Goal: Book appointment/travel/reservation

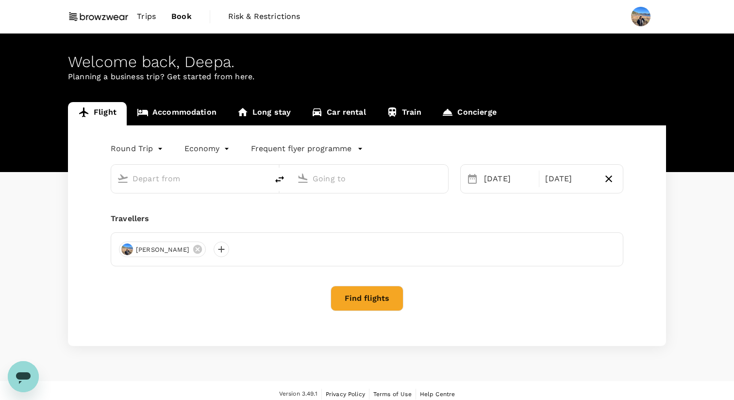
click at [154, 15] on span "Trips" at bounding box center [146, 17] width 19 height 12
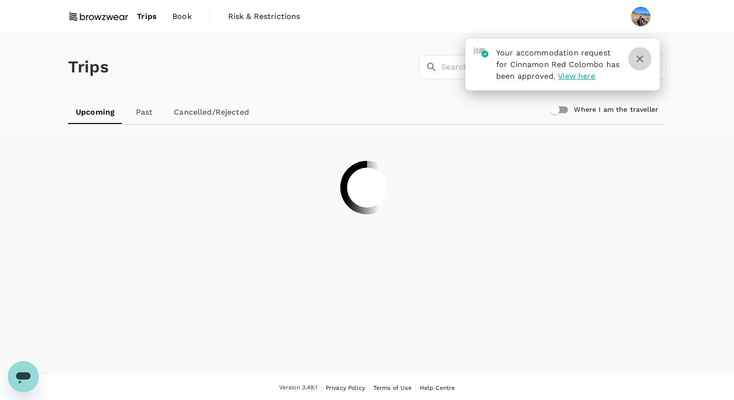
click at [645, 60] on icon "button" at bounding box center [640, 59] width 12 height 12
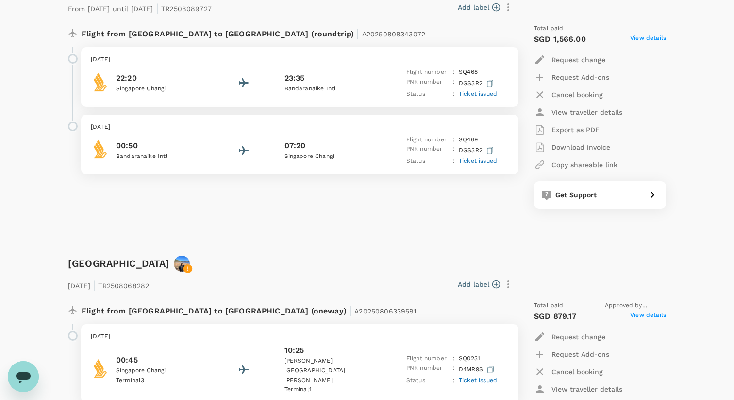
scroll to position [442, 0]
click at [584, 65] on div "Request change" at bounding box center [569, 60] width 71 height 12
click at [591, 80] on li "Change travel dates" at bounding box center [588, 83] width 109 height 17
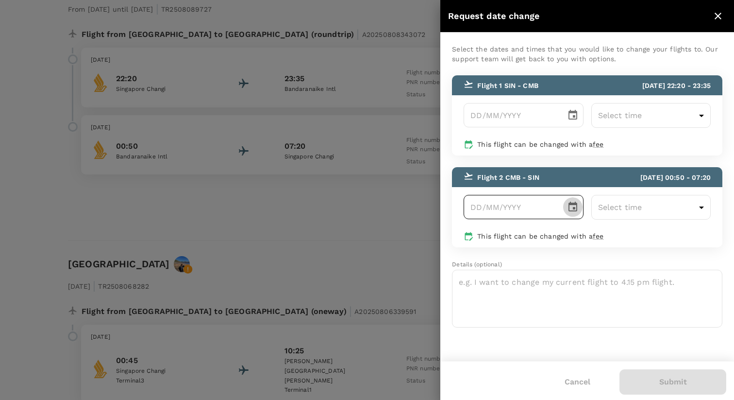
click at [574, 207] on icon "Choose date" at bounding box center [573, 207] width 12 height 12
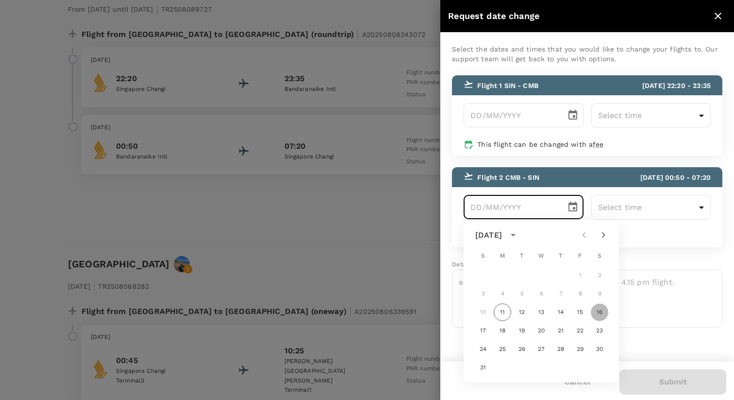
click at [600, 312] on button "16" at bounding box center [599, 311] width 17 height 17
type input "16/08/2025"
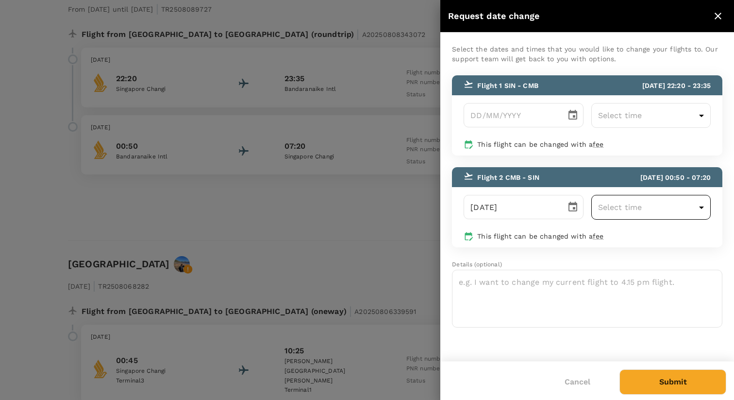
click at [675, 215] on body "Trips Book Risk & Restrictions Trips ​ ​ Upcoming Past Cancelled/Rejected Where…" at bounding box center [367, 115] width 734 height 1114
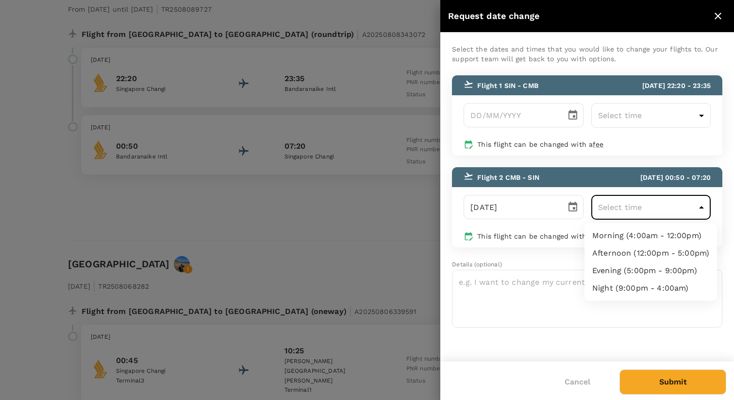
click at [535, 271] on div at bounding box center [367, 200] width 734 height 400
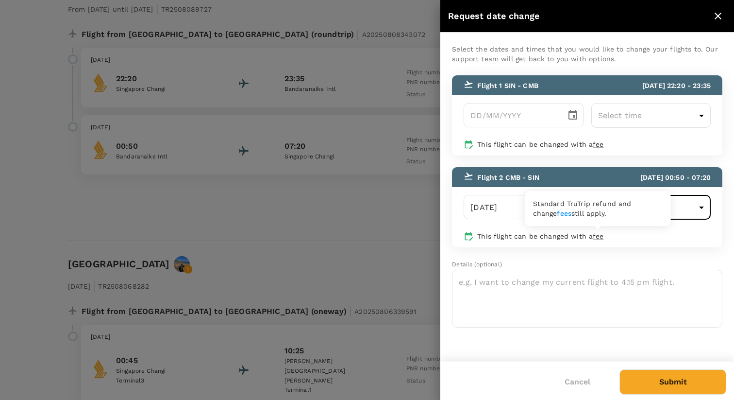
click at [597, 239] on span "fee" at bounding box center [598, 236] width 11 height 8
click at [557, 215] on link "fees" at bounding box center [564, 213] width 15 height 8
click at [715, 20] on icon "close" at bounding box center [718, 16] width 12 height 12
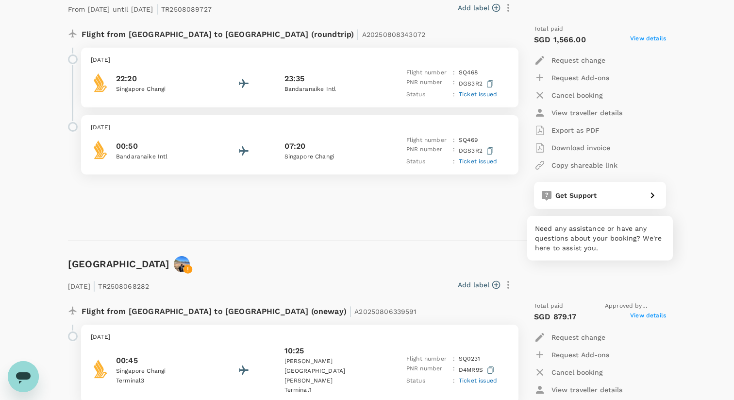
click at [607, 189] on div "Get Support" at bounding box center [597, 193] width 91 height 14
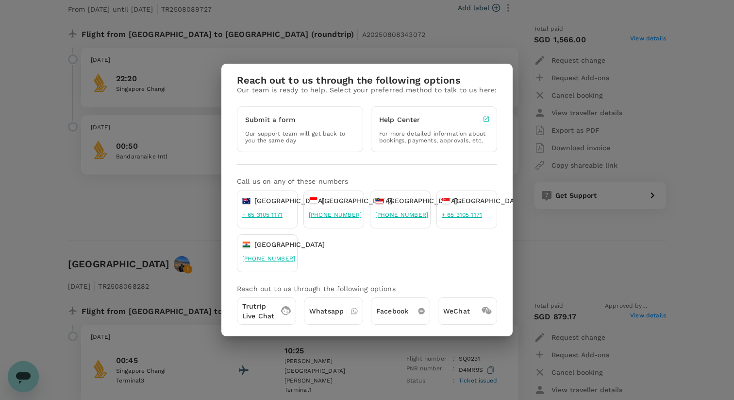
click at [277, 312] on div "Trutrip Live Chat" at bounding box center [266, 310] width 59 height 27
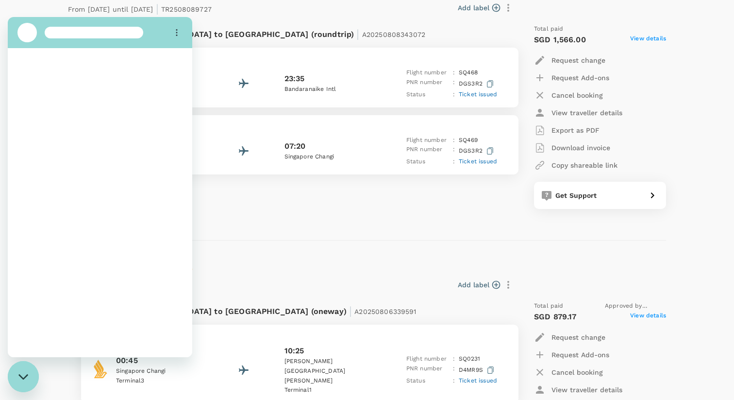
scroll to position [0, 0]
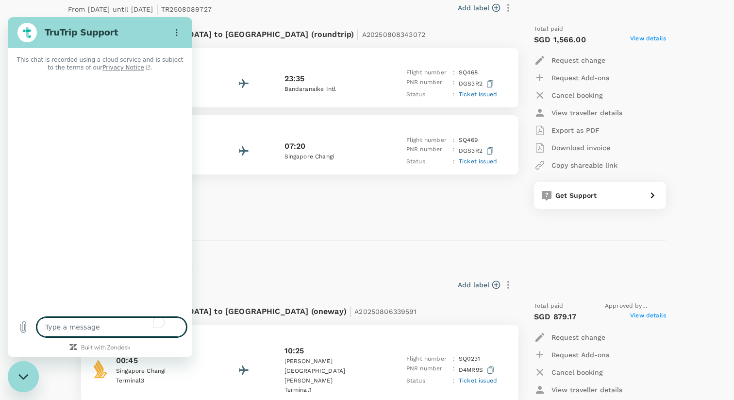
type textarea "x"
type textarea "H"
type textarea "x"
type textarea "Hi"
type textarea "x"
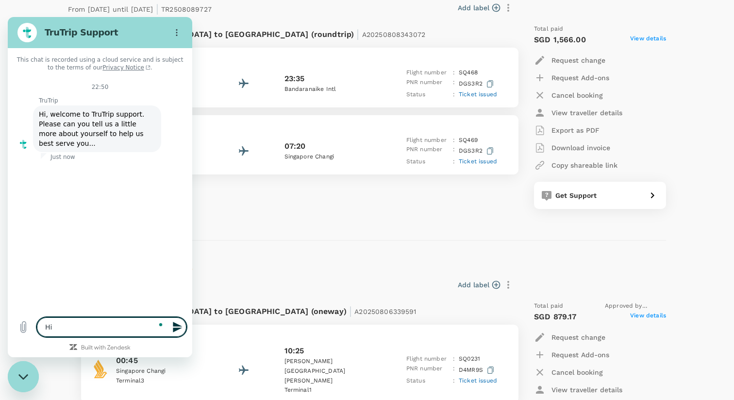
type textarea "Hi,"
type textarea "x"
type textarea "Hi"
type textarea "x"
type textarea "Hi"
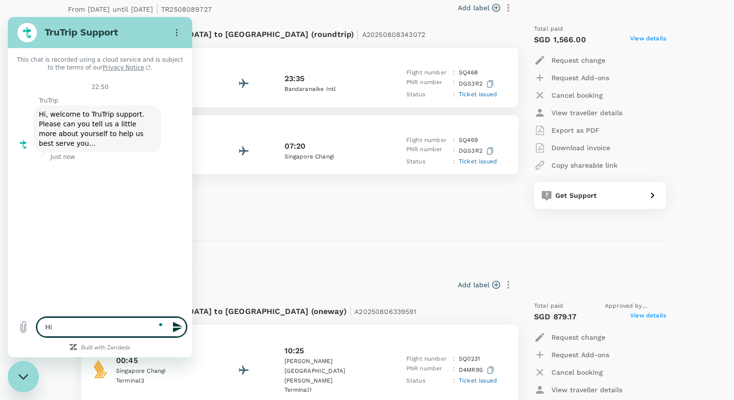
type textarea "x"
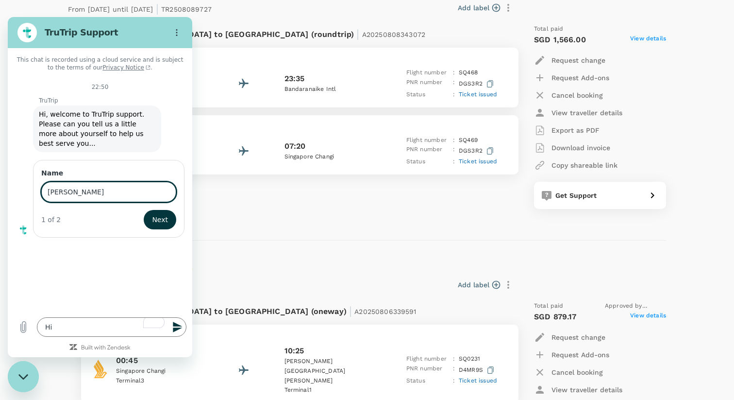
type input "Deepa Subramaniam"
click at [152, 220] on button "Next" at bounding box center [160, 219] width 33 height 19
type textarea "x"
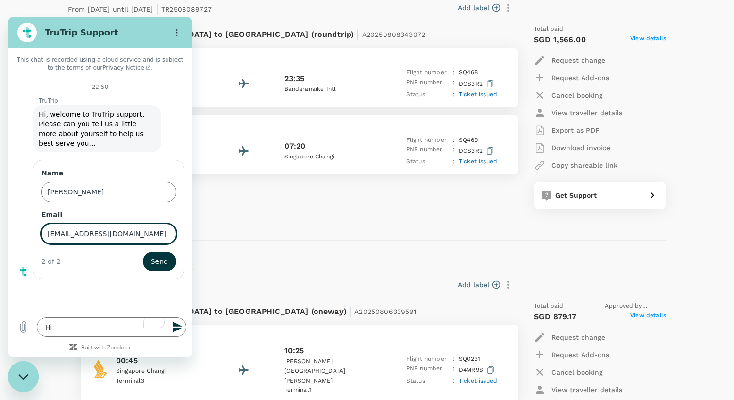
type input "deepa.subramaniam@browzwear.com"
click at [143, 252] on button "Send" at bounding box center [160, 261] width 34 height 19
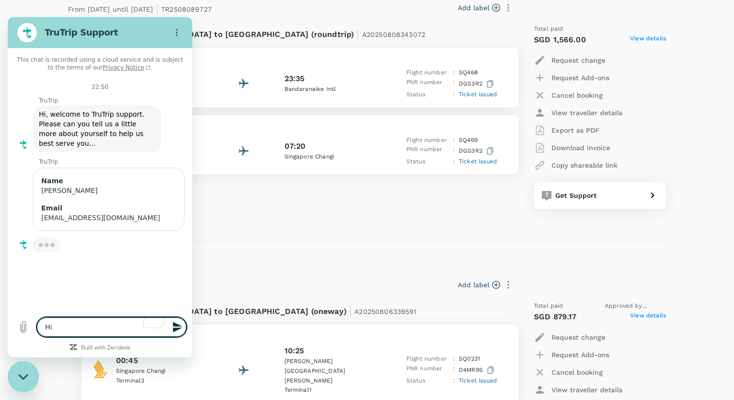
type textarea "x"
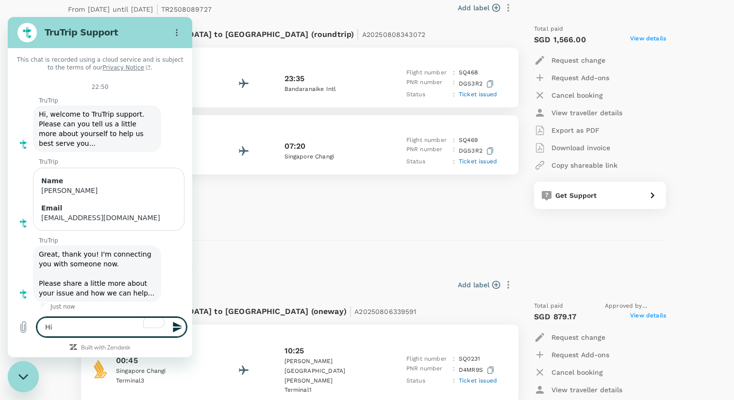
scroll to position [1, 0]
type textarea "Hi"
type textarea "x"
type textarea "Hi i"
type textarea "x"
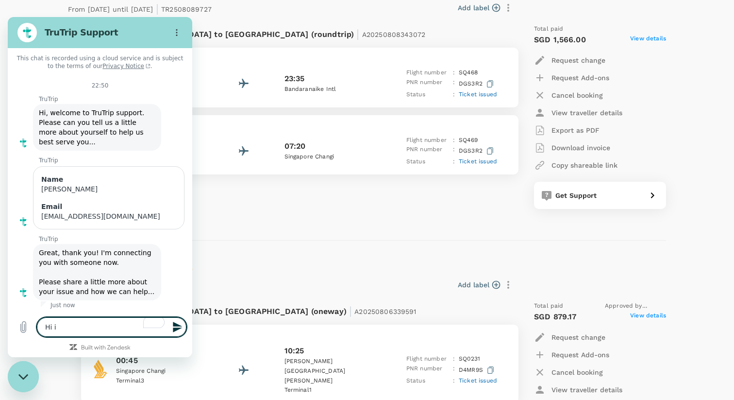
type textarea "Hi i"
type textarea "x"
type textarea "Hi i j"
type textarea "x"
type textarea "Hi i ju"
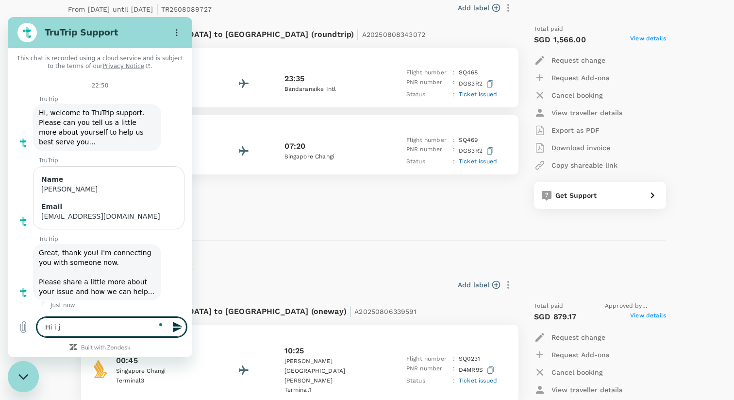
type textarea "x"
type textarea "Hi i jus"
type textarea "x"
type textarea "Hi i just"
type textarea "x"
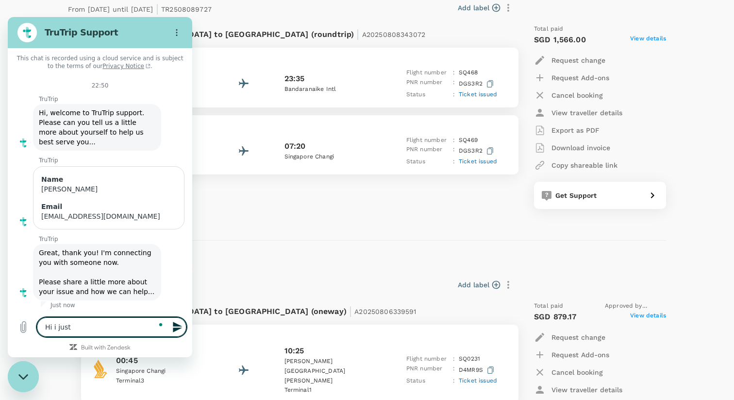
type textarea "Hi i just"
type textarea "x"
type textarea "Hi i just e"
type textarea "x"
type textarea "Hi i just ee"
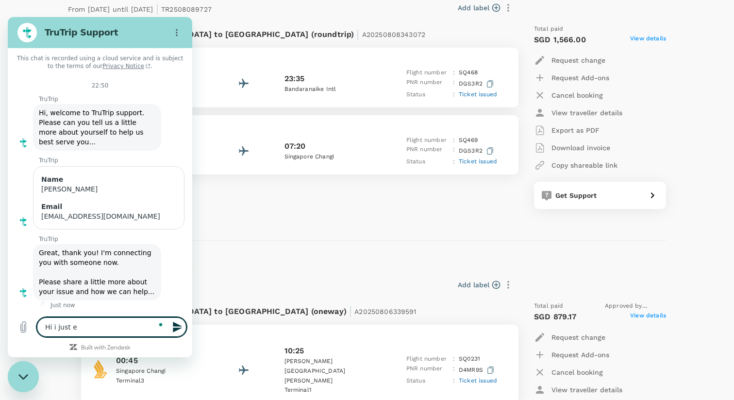
type textarea "x"
type textarea "Hi i just e"
type textarea "x"
type textarea "Hi i just"
type textarea "x"
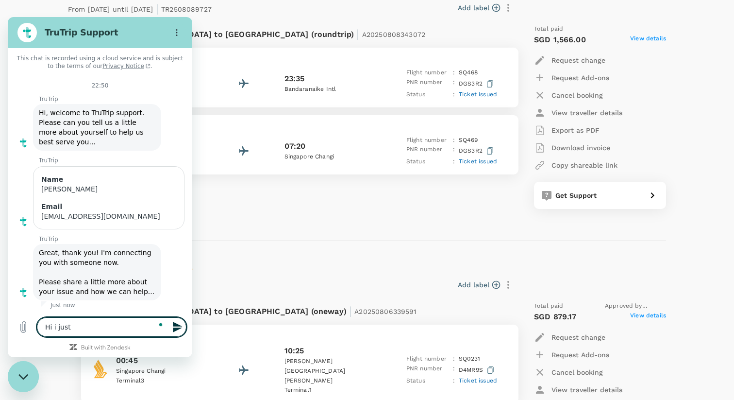
type textarea "Hi i just r"
type textarea "x"
type textarea "Hi i just re"
type textarea "x"
type textarea "Hi i just rea"
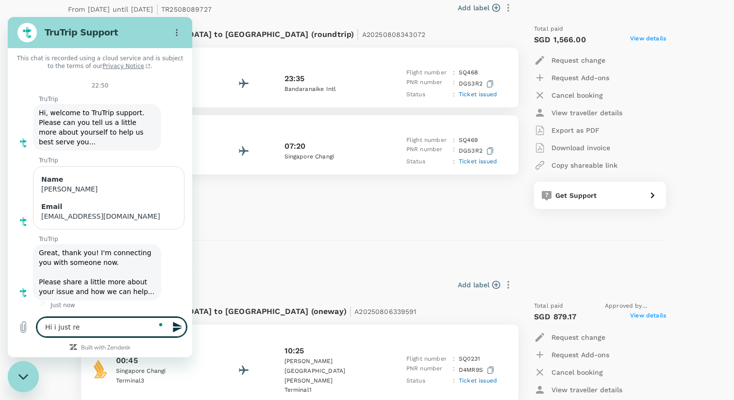
type textarea "x"
type textarea "Hi i just real"
type textarea "x"
type textarea "Hi i just reali"
type textarea "x"
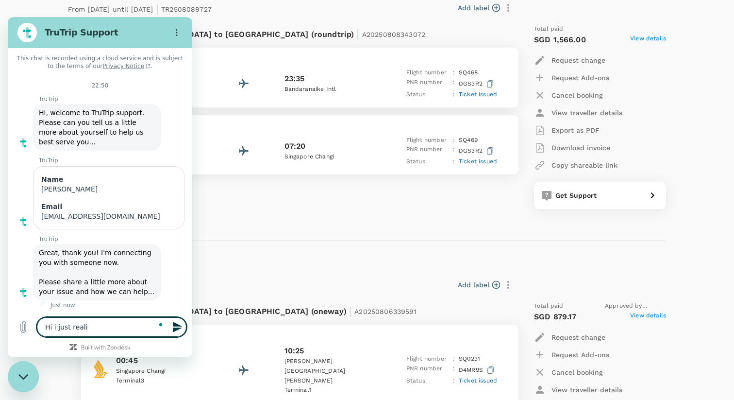
type textarea "Hi i just realis"
type textarea "x"
type textarea "Hi i just realise"
type textarea "x"
type textarea "Hi i just realised"
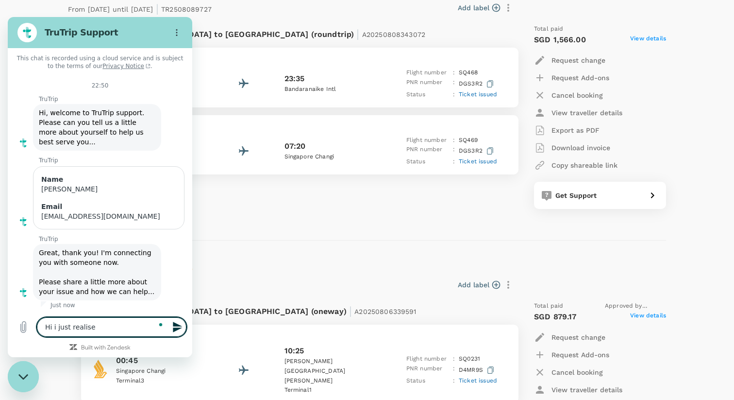
type textarea "x"
type textarea "Hi i just realised"
type textarea "x"
type textarea "Hi i just realised t"
type textarea "x"
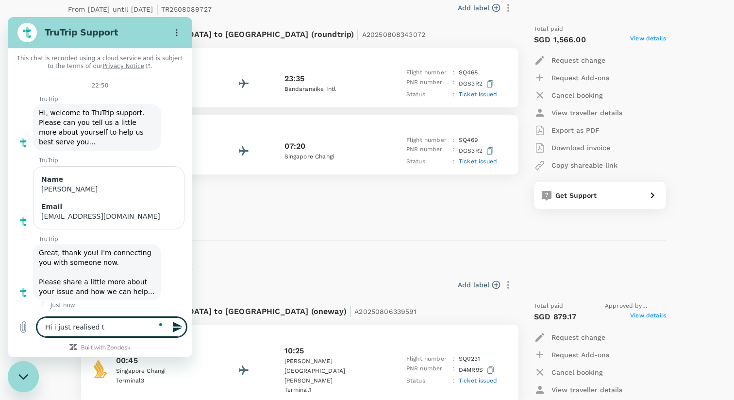
type textarea "Hi i just realised th"
type textarea "x"
type textarea "Hi i just realised tha"
type textarea "x"
type textarea "Hi i just realised that"
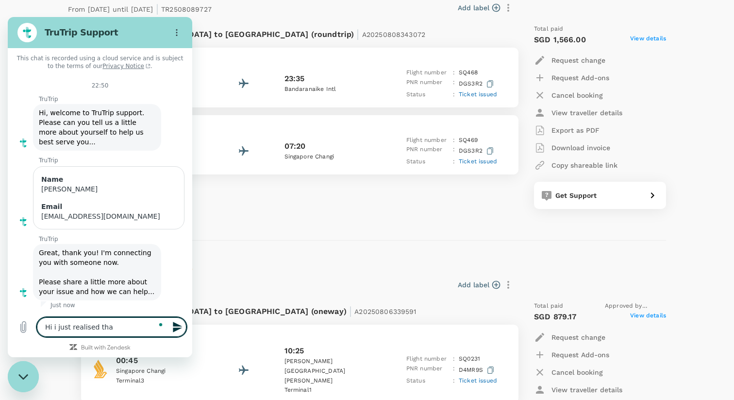
type textarea "x"
type textarea "Hi i just realised that"
type textarea "x"
type textarea "Hi i just realised that i"
type textarea "x"
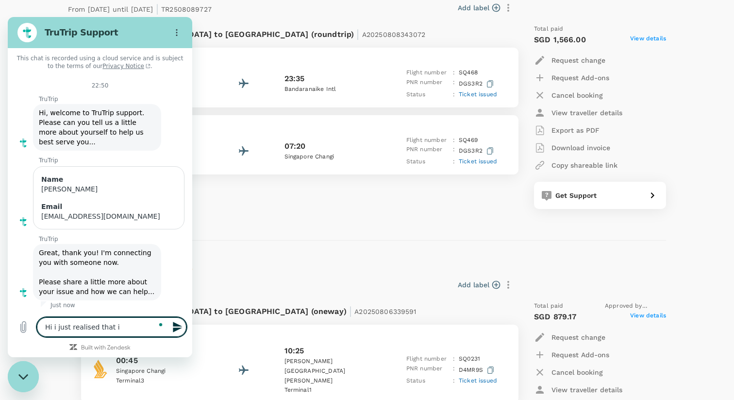
type textarea "Hi i just realised that i"
type textarea "x"
type textarea "Hi i just realised that i h"
type textarea "x"
type textarea "Hi i just realised that i ha"
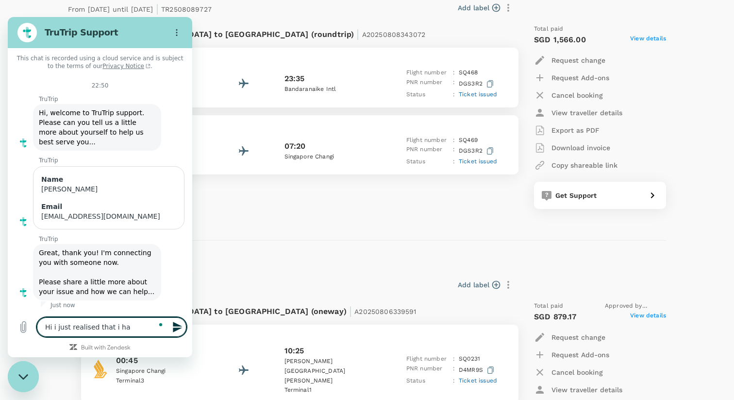
type textarea "x"
type textarea "Hi i just realised that i has"
type textarea "x"
type textarea "Hi i just realised that i has"
type textarea "x"
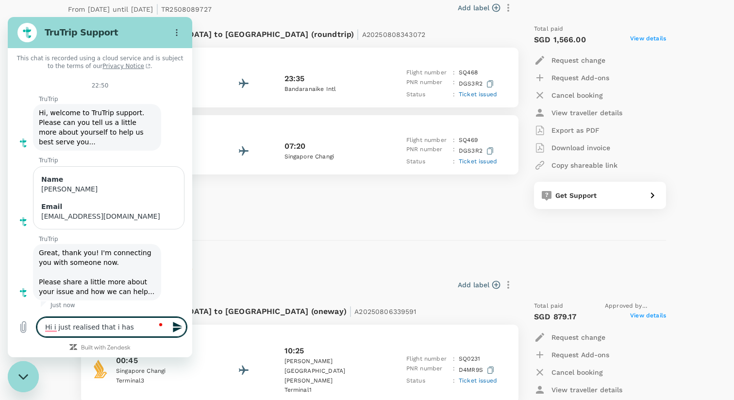
type textarea "Hi i just realised that i has"
type textarea "x"
type textarea "Hi i just realised that i ha"
type textarea "x"
type textarea "Hi i just realised that i had"
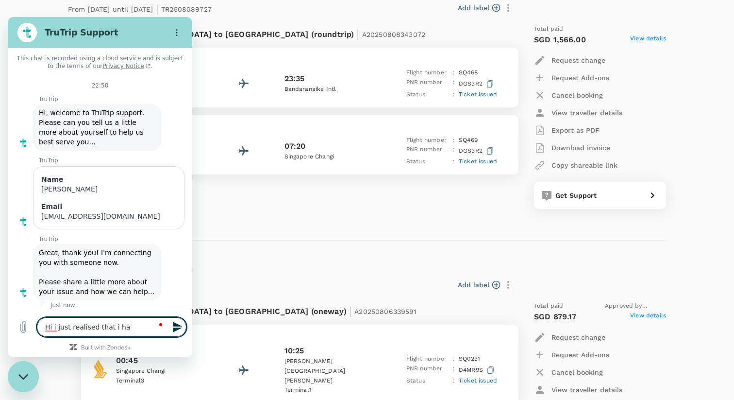
type textarea "x"
type textarea "Hi i just realised that i had"
type textarea "x"
type textarea "Hi i just realised that i had b"
type textarea "x"
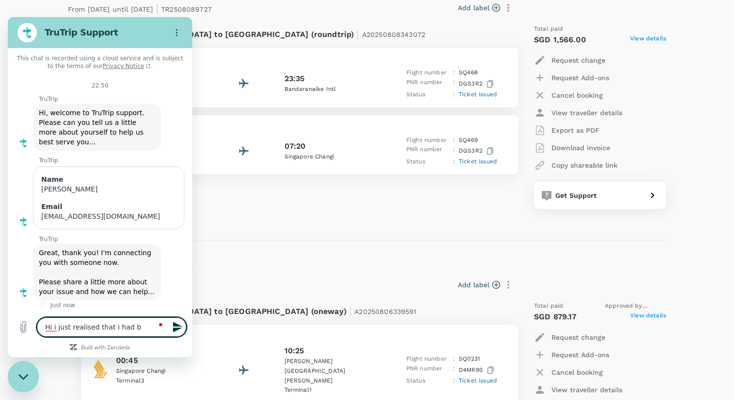
type textarea "Hi i just realised that i had bo"
type textarea "x"
type textarea "Hi i just realised that i had boo"
type textarea "x"
type textarea "Hi i just realised that i had book"
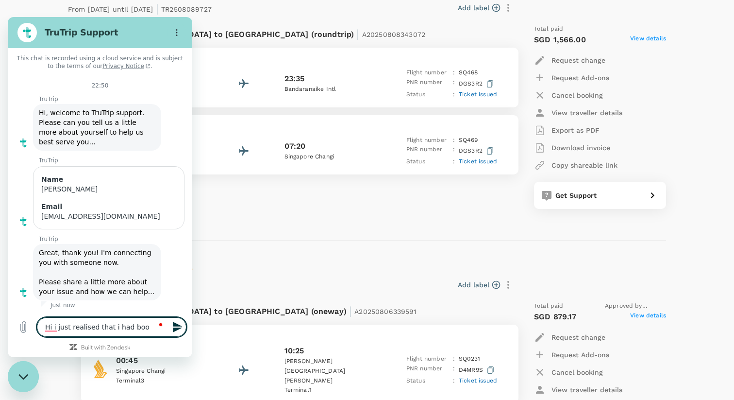
type textarea "x"
type textarea "Hi i just realised that i had booke"
type textarea "x"
type textarea "Hi i just realised that i had booked"
type textarea "x"
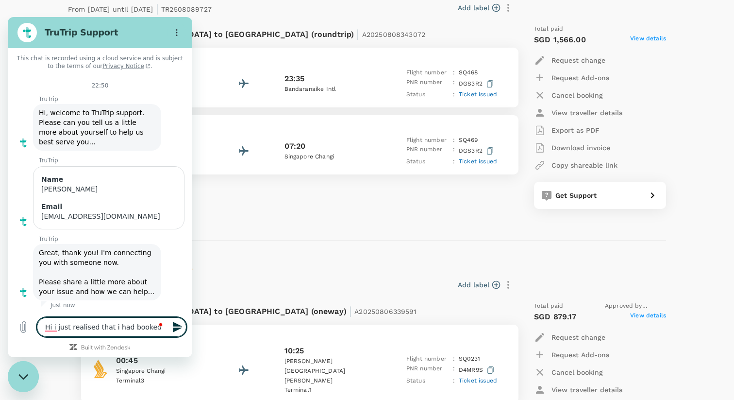
type textarea "Hi i just realised that i had booked"
type textarea "x"
type textarea "Hi i just realised that i had booked t"
type textarea "x"
type textarea "Hi i just realised that i had booked th"
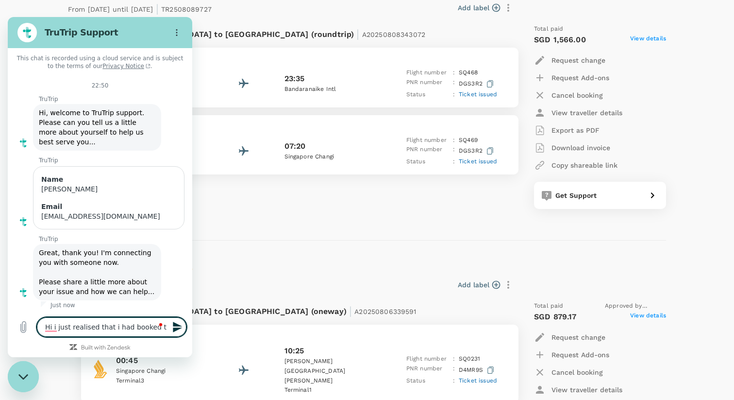
type textarea "x"
type textarea "Hi i just realised that i had booked the"
type textarea "x"
type textarea "Hi i just realised that i had booked the"
type textarea "x"
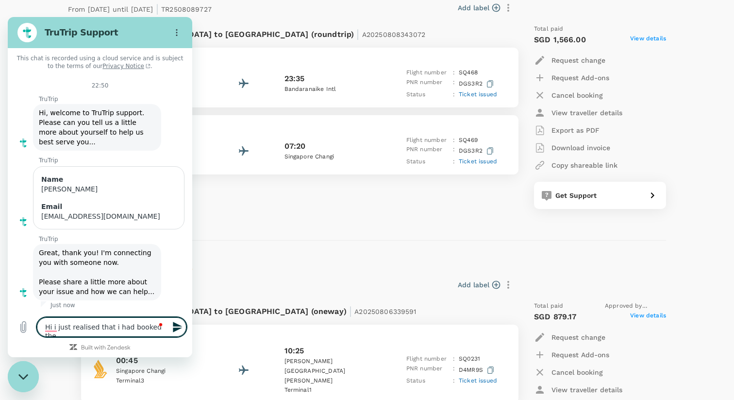
type textarea "Hi i just realised that i had booked the w"
type textarea "x"
type textarea "Hi i just realised that i had booked the wr"
type textarea "x"
type textarea "Hi i just realised that i had booked the wro"
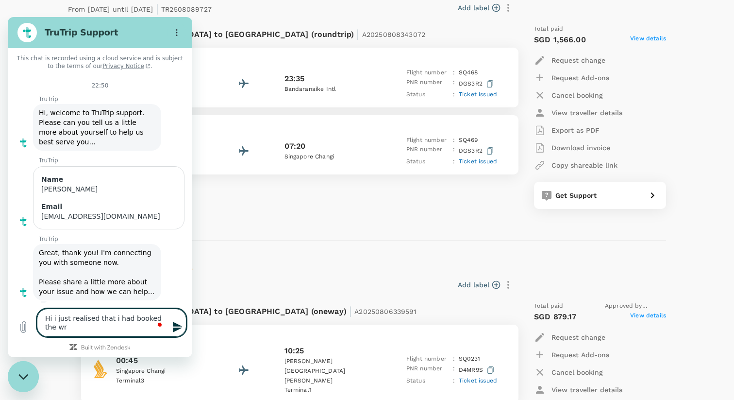
type textarea "x"
type textarea "Hi i just realised that i had booked the wron"
type textarea "x"
type textarea "Hi i just realised that i had booked the wrong"
type textarea "x"
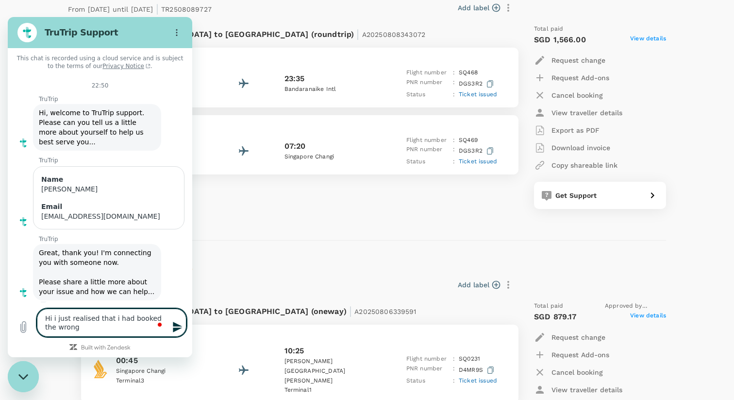
type textarea "Hi i just realised that i had booked the wrong"
type textarea "x"
type textarea "Hi i just realised that i had booked the wrong r"
type textarea "x"
type textarea "Hi i just realised that i had booked the wrong re"
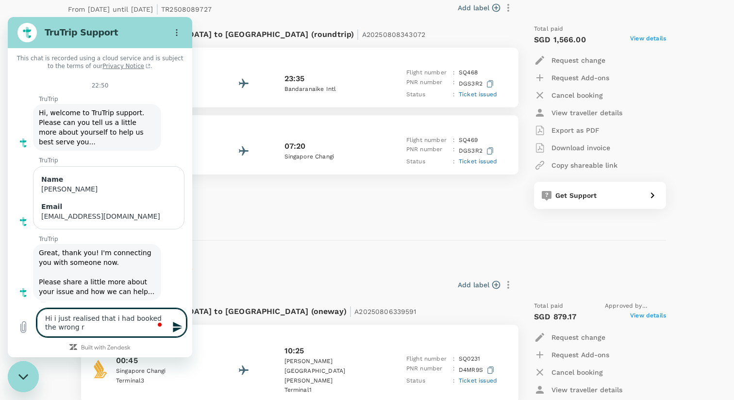
type textarea "x"
type textarea "Hi i just realised that i had booked the wrong ret"
type textarea "x"
type textarea "Hi i just realised that i had booked the wrong retu"
type textarea "x"
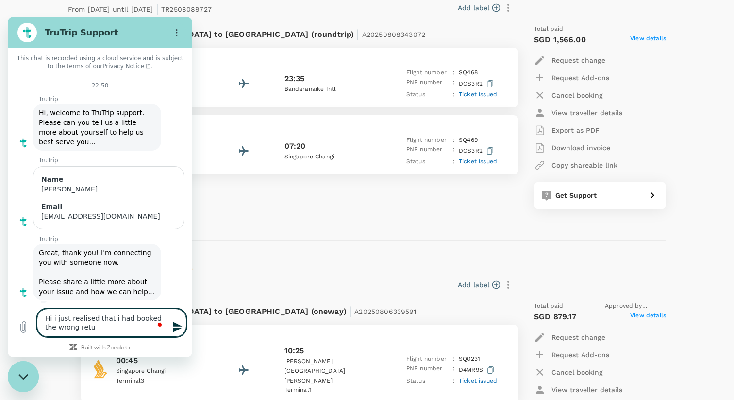
type textarea "Hi i just realised that i had booked the wrong retur"
type textarea "x"
type textarea "Hi i just realised that i had booked the wrong return"
type textarea "x"
type textarea "Hi i just realised that i had booked the wrong return"
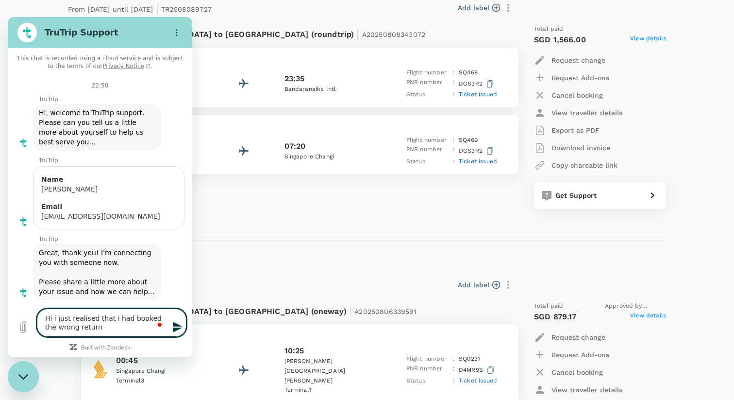
type textarea "x"
type textarea "Hi i just realised that i had booked the wrong return d"
type textarea "x"
type textarea "Hi i just realised that i had booked the wrong return da"
type textarea "x"
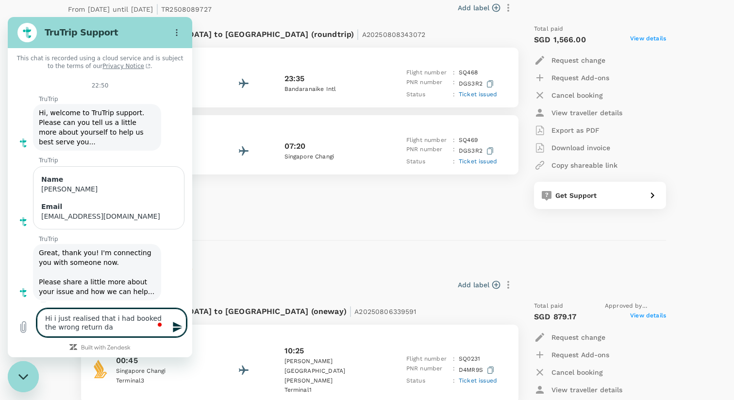
type textarea "Hi i just realised that i had booked the wrong return dat"
type textarea "x"
type textarea "Hi i just realised that i had booked the wrong return dat"
type textarea "x"
type textarea "Hi i just realised that i had booked the wrong return dat e"
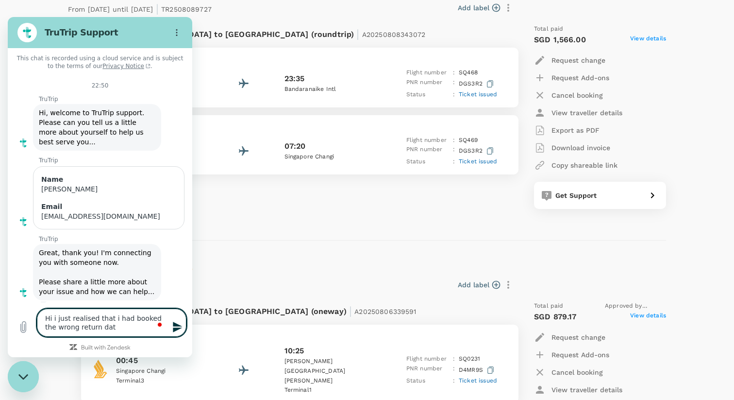
type textarea "x"
type textarea "Hi i just realised that i had booked the wrong return dat"
type textarea "x"
type textarea "Hi i just realised that i had booked the wrong return dat"
type textarea "x"
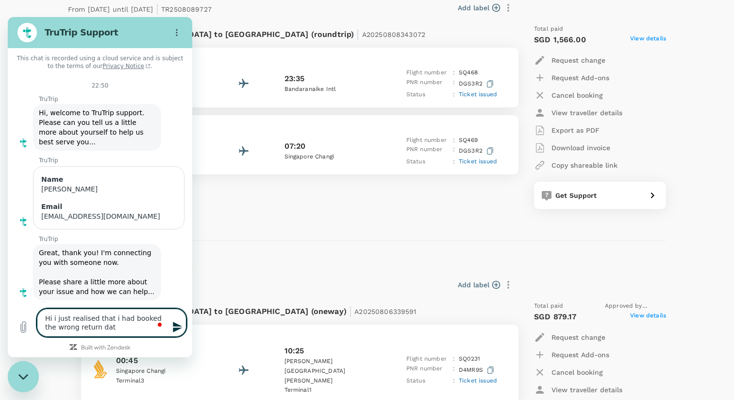
type textarea "Hi i just realised that i had booked the wrong return date"
type textarea "x"
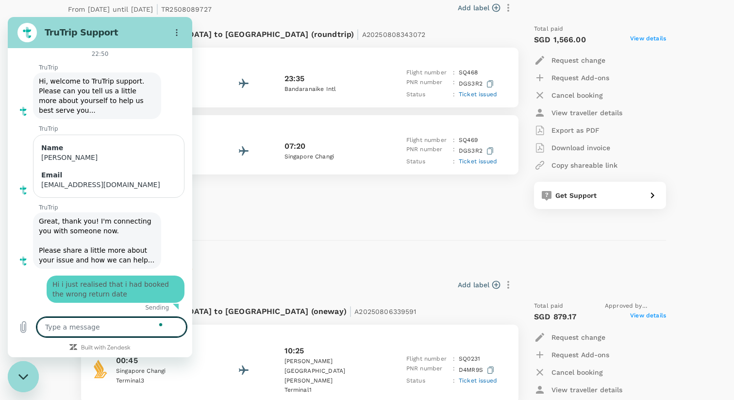
type textarea "x"
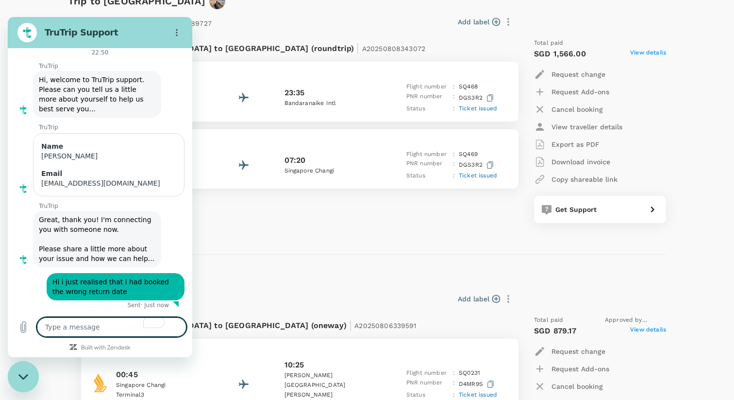
scroll to position [428, 0]
type textarea "c"
type textarea "x"
type textarea "ca"
type textarea "x"
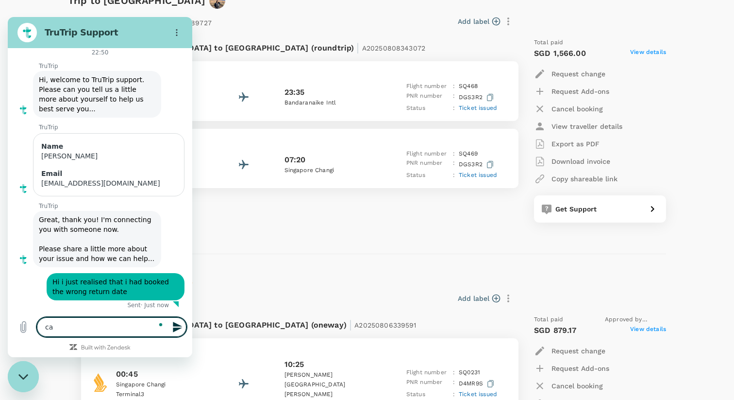
type textarea "can"
type textarea "x"
type textarea "can"
type textarea "x"
type textarea "can i"
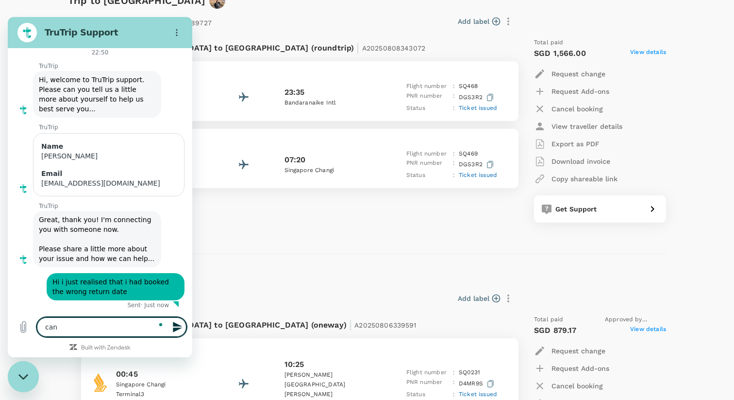
type textarea "x"
type textarea "can i"
type textarea "x"
type textarea "can i c"
type textarea "x"
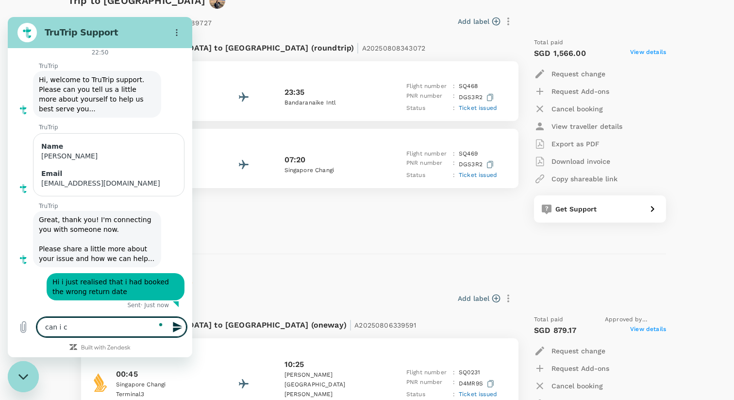
type textarea "can i ch"
type textarea "x"
type textarea "can i cha"
type textarea "x"
type textarea "can i chan"
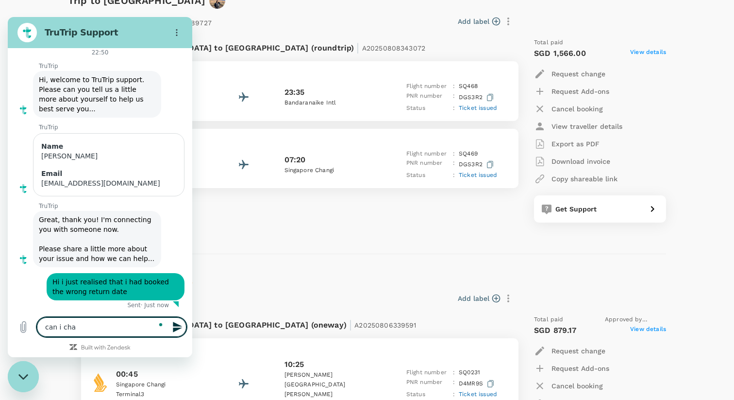
type textarea "x"
type textarea "can i chang"
type textarea "x"
type textarea "can i change"
type textarea "x"
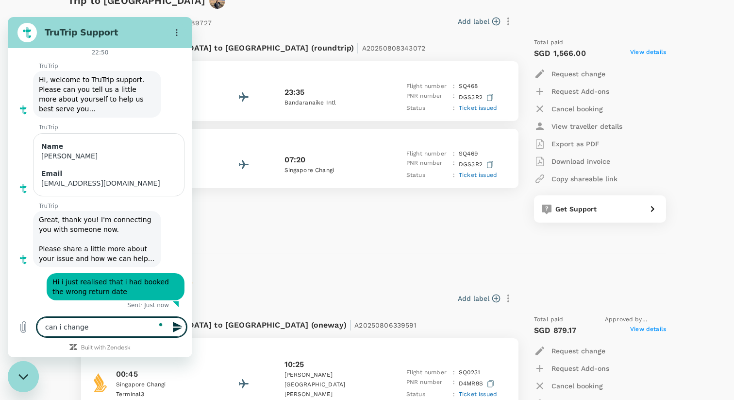
type textarea "can i change"
type textarea "x"
type textarea "can i change t"
type textarea "x"
type textarea "can i change th"
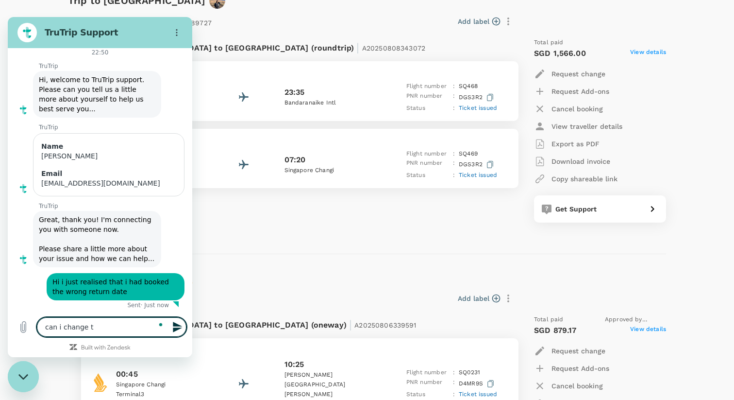
type textarea "x"
type textarea "can i change the"
type textarea "x"
type textarea "can i change the"
type textarea "x"
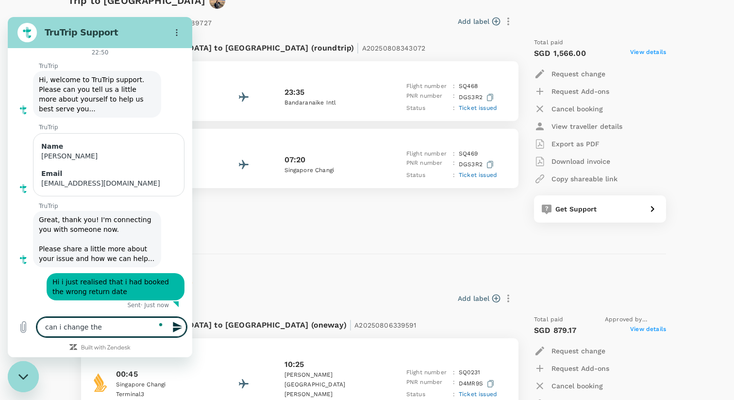
type textarea "can i change the r"
type textarea "x"
type textarea "can i change the re"
type textarea "x"
type textarea "can i change the ret"
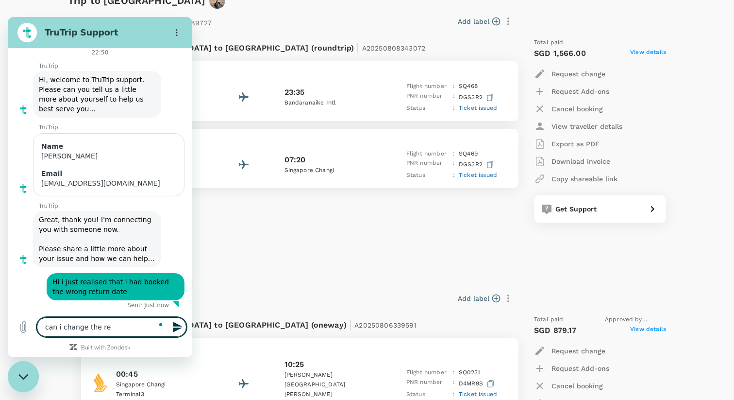
type textarea "x"
type textarea "can i change the retu"
type textarea "x"
type textarea "can i change the retur"
type textarea "x"
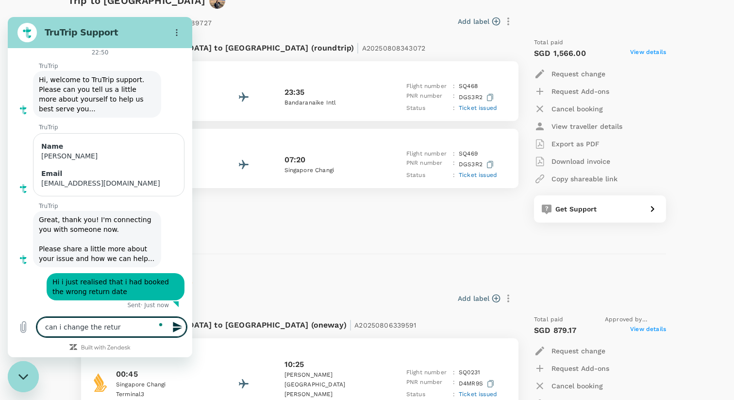
type textarea "can i change the return"
type textarea "x"
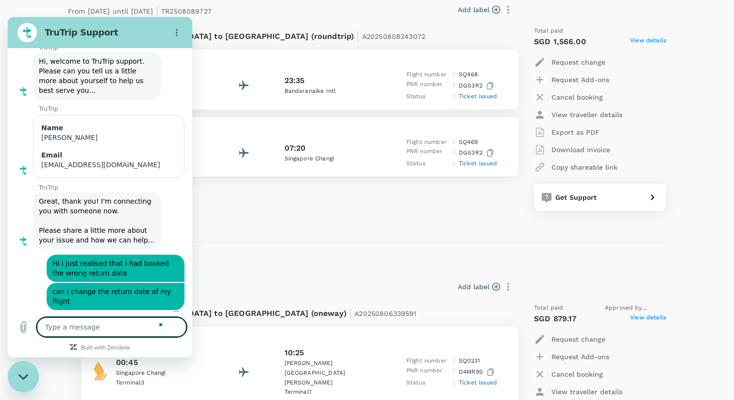
scroll to position [444, 0]
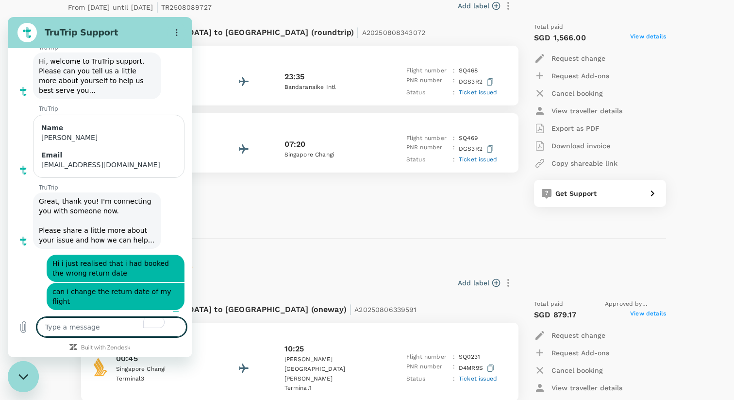
click at [278, 220] on div "Flight from Singapore to Sri Lanka (roundtrip) | A20250808343072 Wednesday, 13 …" at bounding box center [367, 119] width 598 height 208
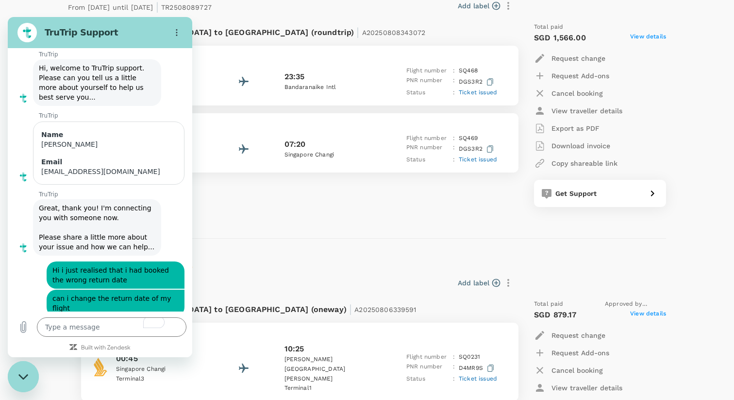
drag, startPoint x: 139, startPoint y: 37, endPoint x: 148, endPoint y: 92, distance: 56.0
click at [142, 101] on div "TruTrip Support This chat is recorded using a cloud service and is subject to t…" at bounding box center [100, 187] width 185 height 340
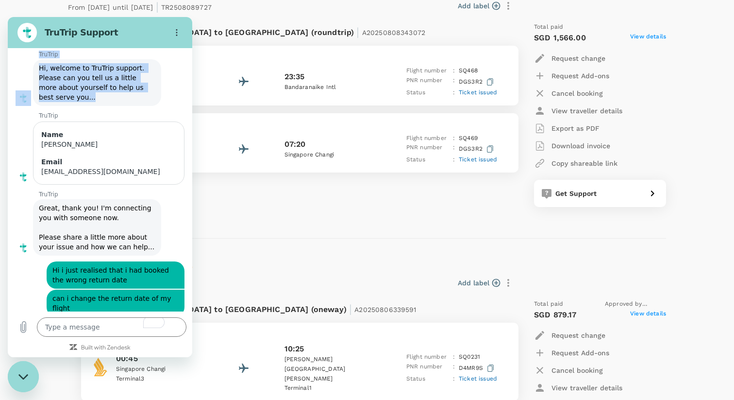
scroll to position [53, 0]
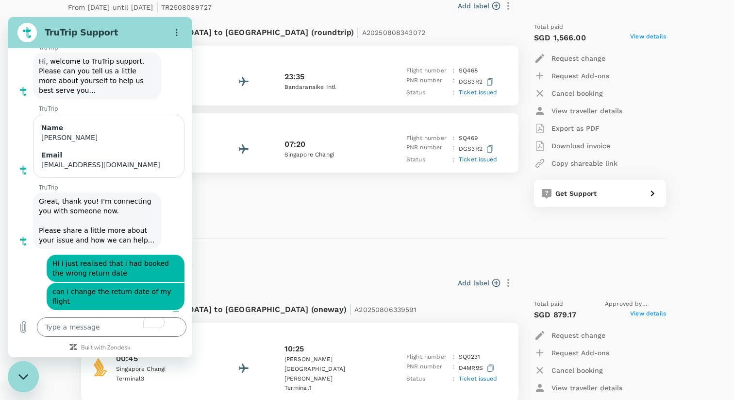
click at [156, 221] on div "TruTrip says: Great, thank you! I'm connecting you with someone now. Please sha…" at bounding box center [97, 220] width 128 height 56
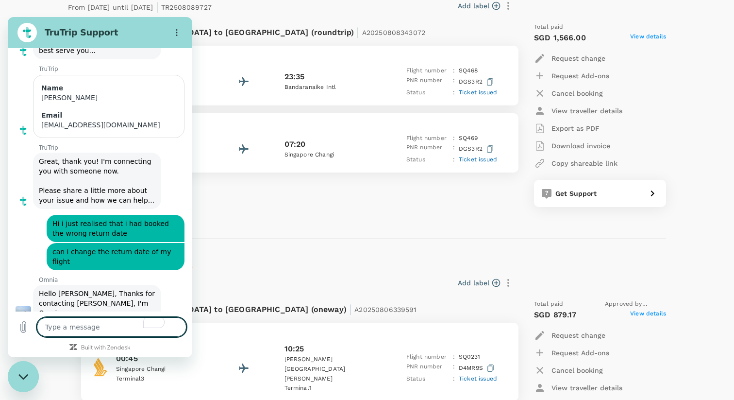
scroll to position [95, 0]
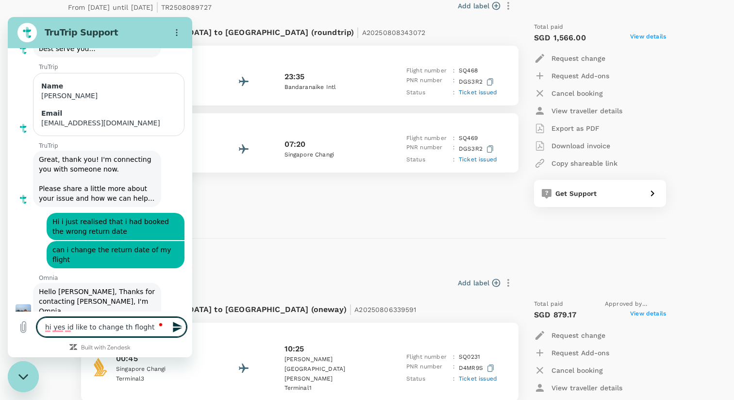
click at [136, 329] on textarea "hi yes id like to change th floght" at bounding box center [112, 326] width 150 height 19
click at [101, 324] on textarea "hi i realised that Ive made a wrong booking for my floghts return date." at bounding box center [112, 322] width 150 height 28
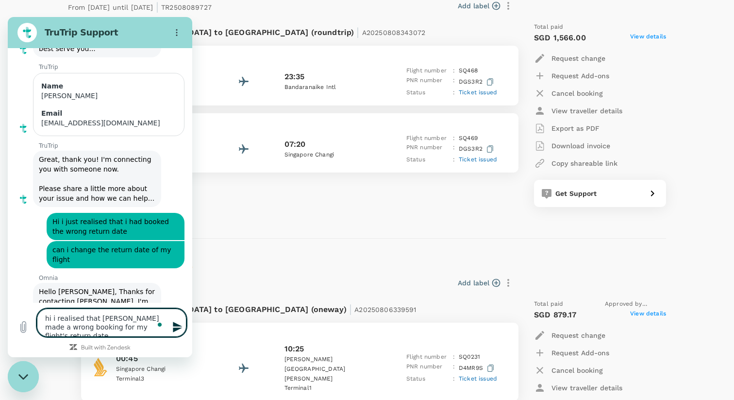
click at [155, 327] on textarea "hi i realised that Ive made a wrong booking for my flight's return date." at bounding box center [112, 322] width 150 height 28
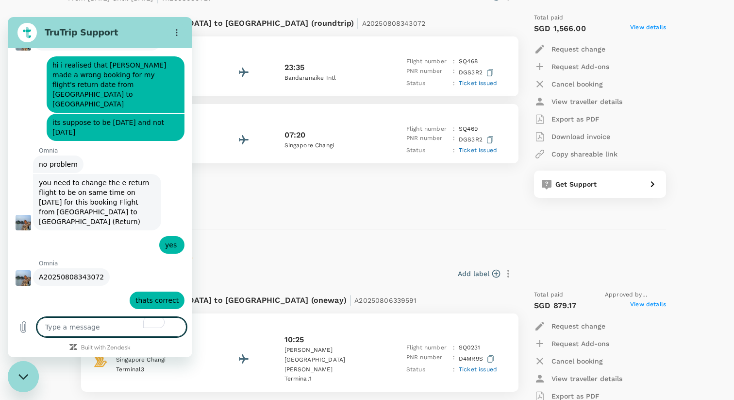
scroll to position [366, 0]
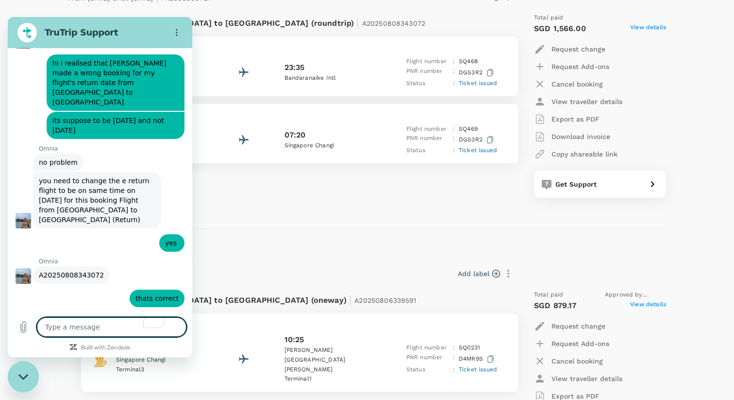
click at [249, 260] on div "25 Aug 2025 | TR2508068282 Add label Flight from Singapore to Australia (oneway…" at bounding box center [359, 367] width 614 height 245
click at [127, 324] on textarea "To enrich screen reader interactions, please activate Accessibility in Grammarl…" at bounding box center [112, 326] width 150 height 19
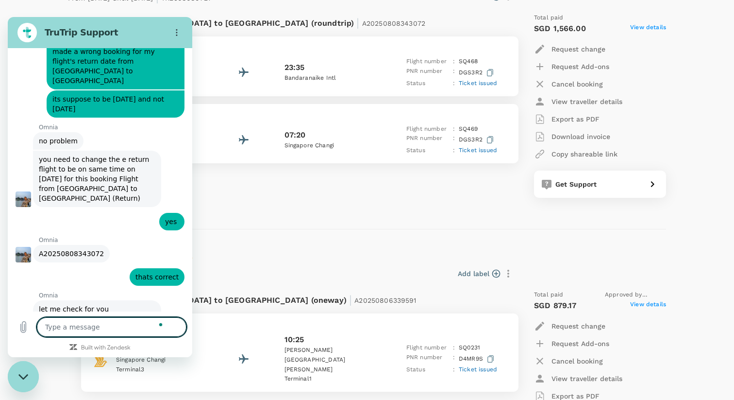
scroll to position [389, 0]
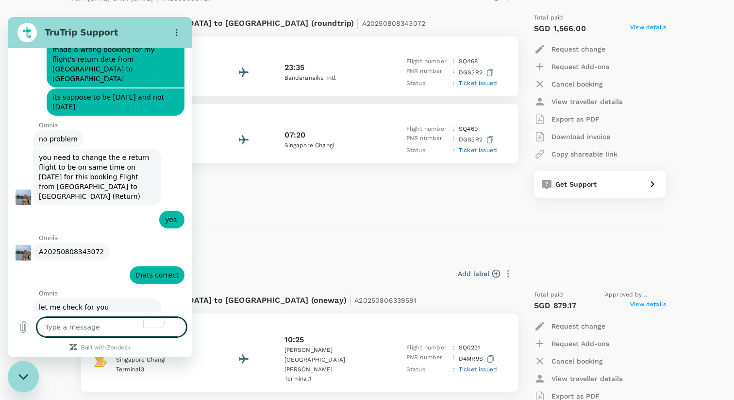
click at [266, 253] on div "25 Aug 2025 | TR2508068282 Add label Flight from Singapore to Australia (oneway…" at bounding box center [359, 367] width 614 height 245
click at [177, 31] on icon "Options menu" at bounding box center [177, 33] width 8 height 8
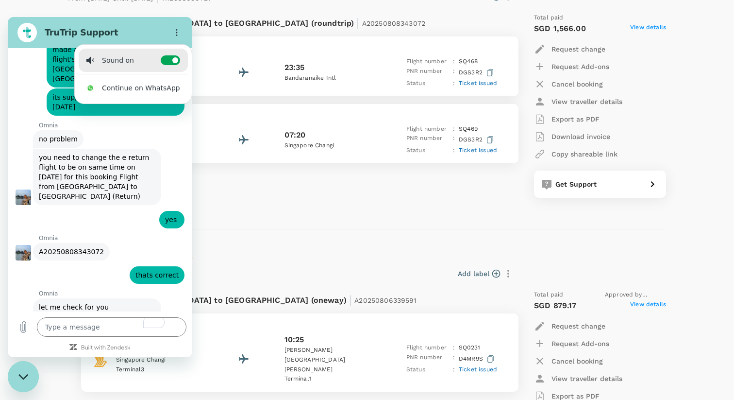
click at [332, 28] on div "Flight from Singapore to Sri Lanka (roundtrip) | A20250808343072" at bounding box center [268, 21] width 372 height 17
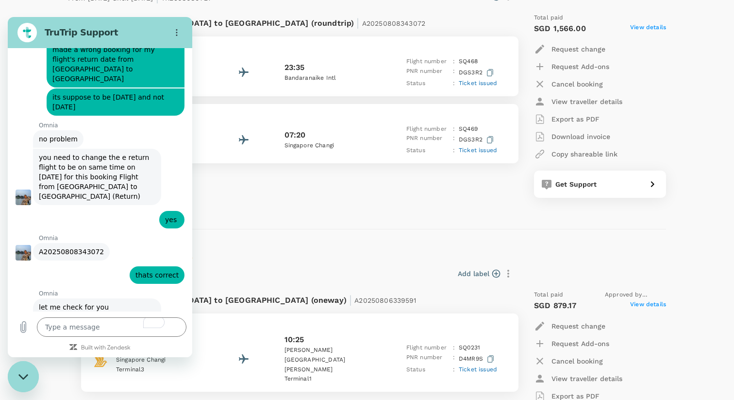
click at [17, 372] on div "Close messaging window" at bounding box center [23, 376] width 29 height 29
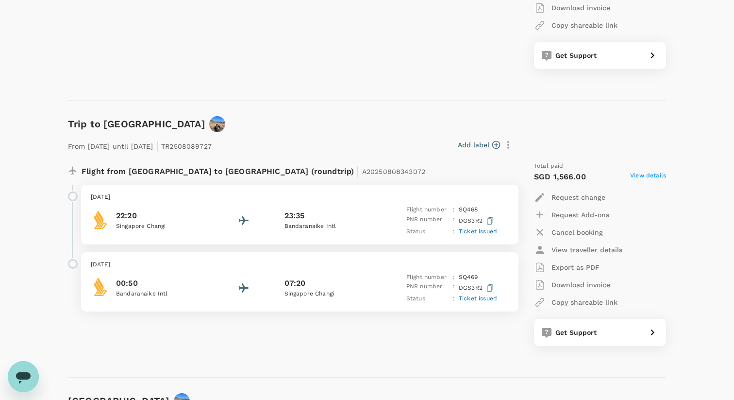
scroll to position [0, 0]
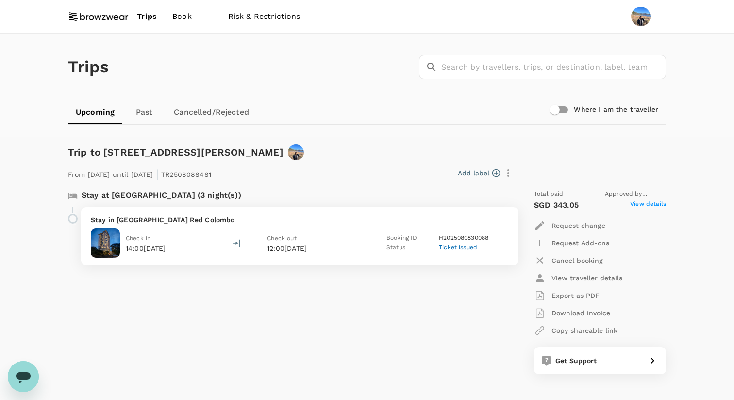
click at [179, 17] on span "Book" at bounding box center [181, 17] width 19 height 12
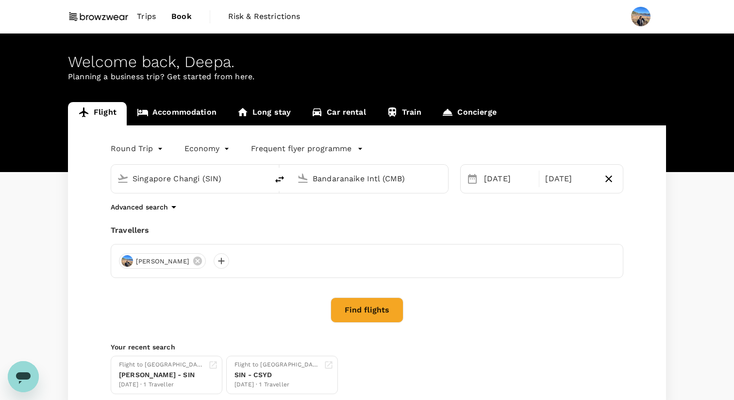
click at [27, 385] on icon "Open messaging window" at bounding box center [23, 376] width 17 height 17
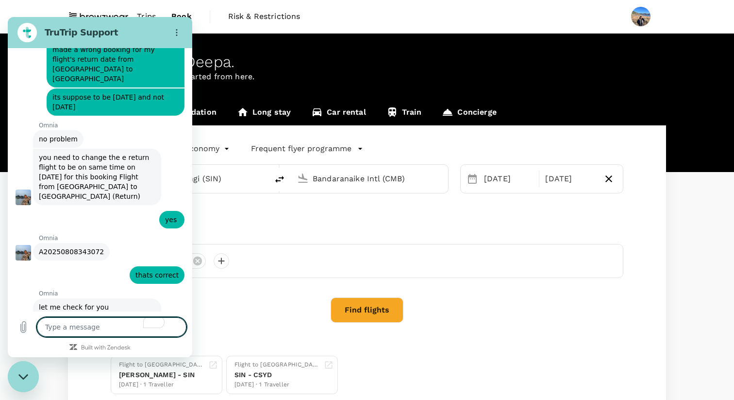
click at [118, 326] on textarea "To enrich screen reader interactions, please activate Accessibility in Grammarl…" at bounding box center [112, 326] width 150 height 19
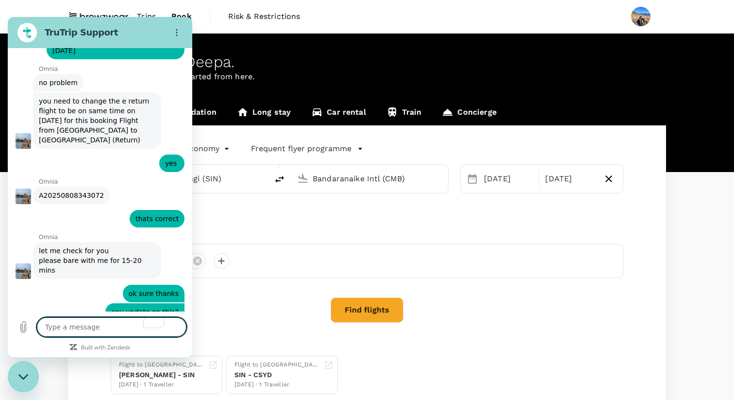
scroll to position [444, 0]
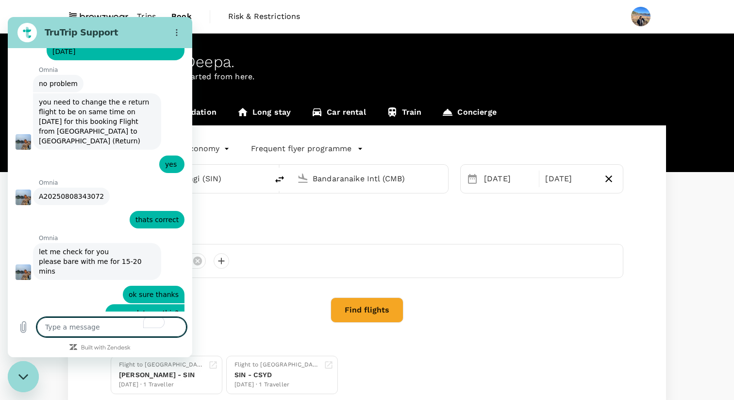
click at [73, 328] on textarea "To enrich screen reader interactions, please activate Accessibility in Grammarl…" at bounding box center [112, 326] width 150 height 19
click at [75, 326] on textarea "To enrich screen reader interactions, please activate Accessibility in Grammarl…" at bounding box center [112, 326] width 150 height 19
drag, startPoint x: 41, startPoint y: 288, endPoint x: 70, endPoint y: 307, distance: 34.3
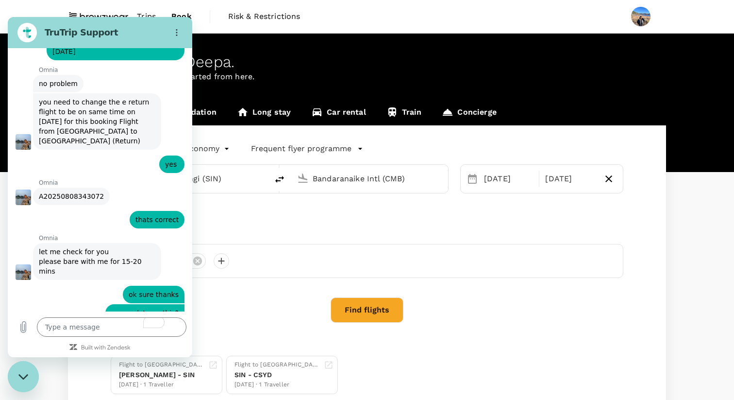
click at [70, 307] on div "This chat is recorded using a cloud service and is subject to the terms of our …" at bounding box center [100, 179] width 185 height 263
click at [84, 330] on textarea "To enrich screen reader interactions, please activate Accessibility in Grammarl…" at bounding box center [112, 326] width 150 height 19
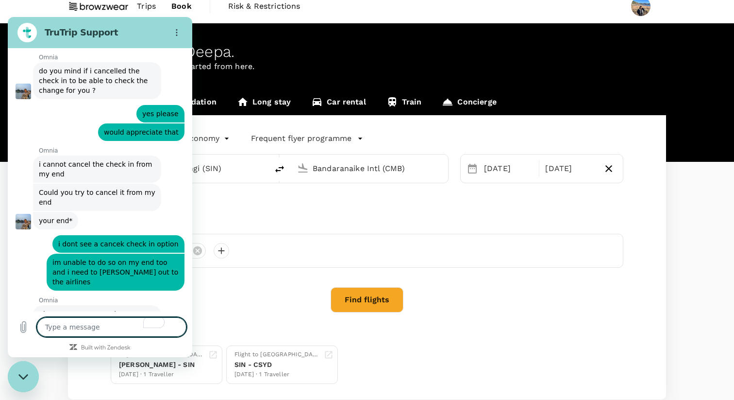
scroll to position [907, 0]
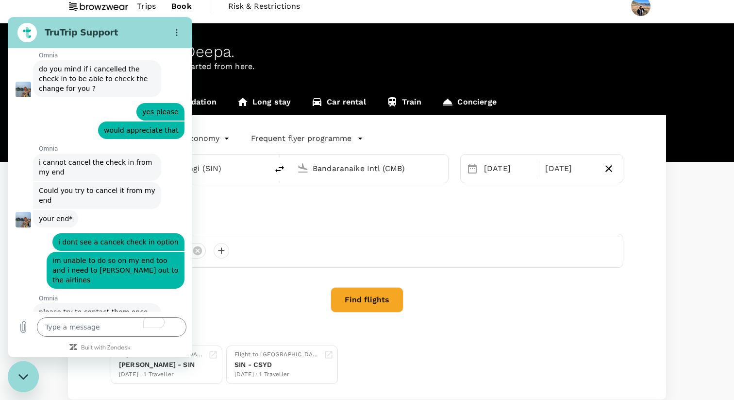
click at [119, 145] on p "Omnia" at bounding box center [115, 149] width 153 height 8
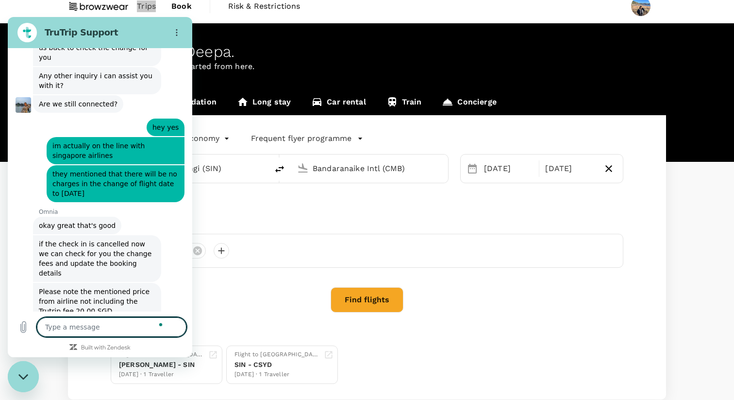
scroll to position [1192, 0]
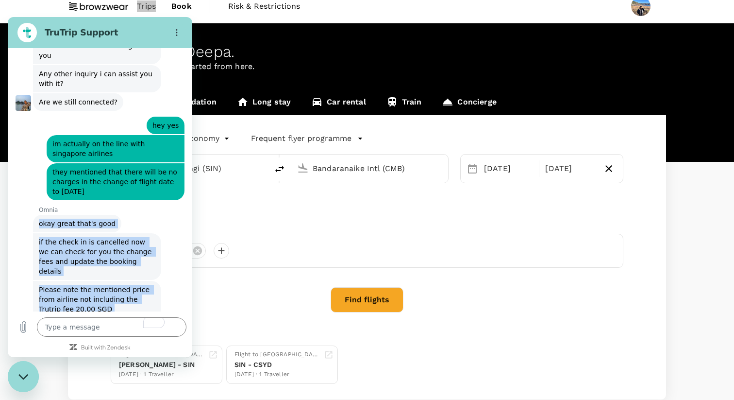
drag, startPoint x: 111, startPoint y: 267, endPoint x: 34, endPoint y: 147, distance: 142.8
click at [35, 147] on div "This chat is recorded using a cloud service and is subject to the terms of our …" at bounding box center [100, 179] width 185 height 263
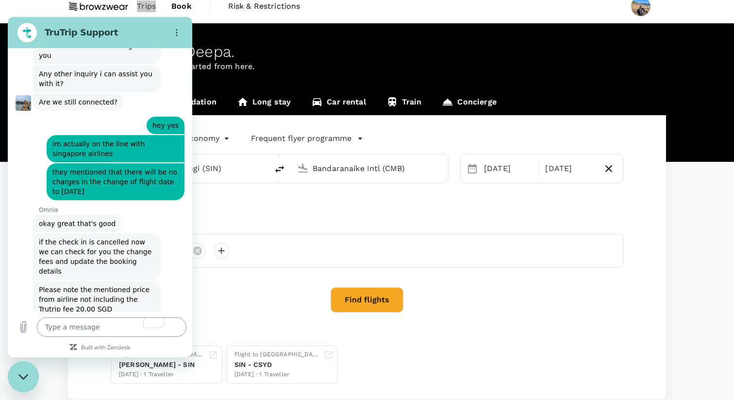
click at [60, 332] on textarea "To enrich screen reader interactions, please activate Accessibility in Grammarl…" at bounding box center [112, 326] width 150 height 19
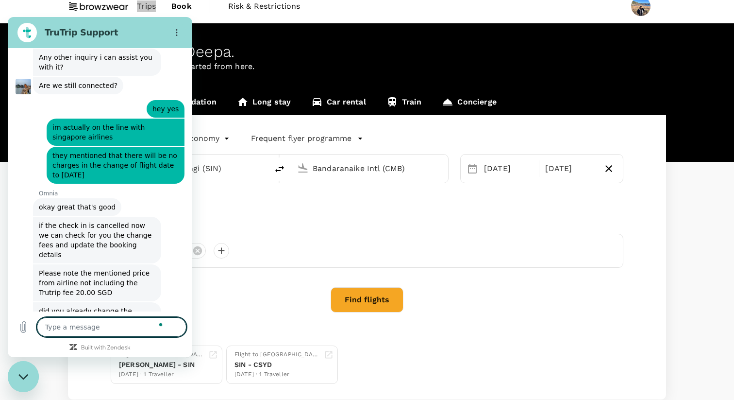
scroll to position [1211, 0]
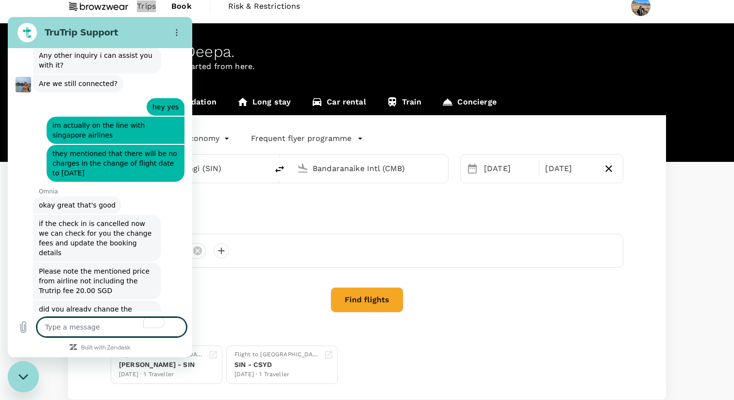
click at [90, 324] on textarea "To enrich screen reader interactions, please activate Accessibility in Grammarl…" at bounding box center [112, 326] width 150 height 19
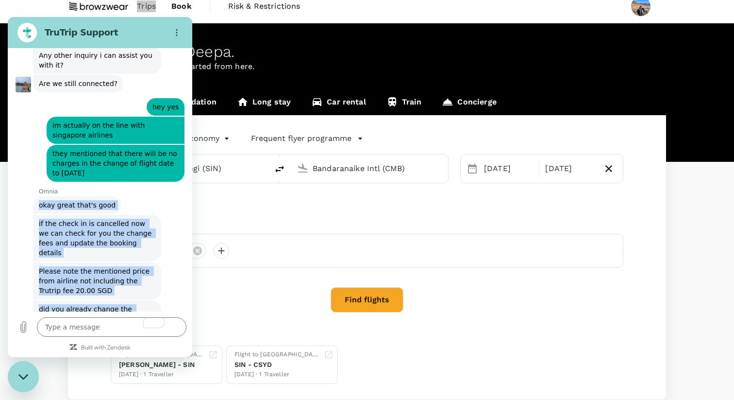
drag, startPoint x: 113, startPoint y: 250, endPoint x: 32, endPoint y: 128, distance: 146.4
click at [32, 128] on div "This chat is recorded using a cloud service and is subject to the terms of our …" at bounding box center [100, 179] width 185 height 263
click at [43, 201] on span "okay great that's good" at bounding box center [77, 205] width 77 height 8
drag, startPoint x: 39, startPoint y: 127, endPoint x: 119, endPoint y: 253, distance: 149.3
click at [119, 253] on div "This chat is recorded using a cloud service and is subject to the terms of our …" at bounding box center [100, 179] width 185 height 263
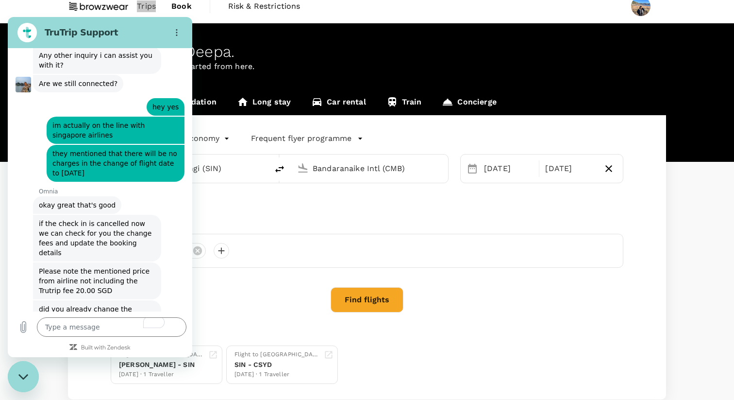
click at [115, 328] on div "Omnia says: Are we still connected?" at bounding box center [78, 336] width 90 height 17
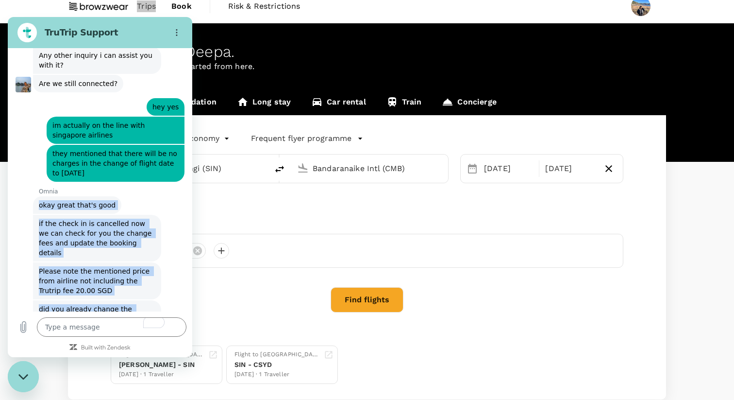
drag, startPoint x: 111, startPoint y: 249, endPoint x: 39, endPoint y: 128, distance: 141.3
click at [39, 128] on div "This chat is recorded using a cloud service and is subject to the terms of our …" at bounding box center [100, 179] width 185 height 263
click at [39, 201] on span "okay great that's good" at bounding box center [77, 205] width 77 height 8
drag, startPoint x: 39, startPoint y: 128, endPoint x: 114, endPoint y: 253, distance: 145.7
click at [114, 253] on div "This chat is recorded using a cloud service and is subject to the terms of our …" at bounding box center [100, 179] width 185 height 263
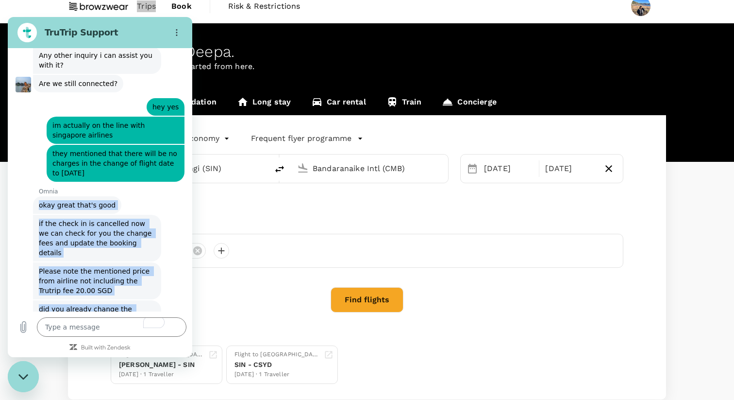
click at [114, 328] on div "Omnia says: Are we still connected?" at bounding box center [78, 336] width 90 height 17
drag, startPoint x: 113, startPoint y: 249, endPoint x: 38, endPoint y: 123, distance: 146.2
click at [38, 123] on div "This chat is recorded using a cloud service and is subject to the terms of our …" at bounding box center [100, 179] width 185 height 263
click at [38, 196] on div "Omnia says: okay great that's good" at bounding box center [77, 204] width 88 height 17
drag, startPoint x: 38, startPoint y: 123, endPoint x: 113, endPoint y: 252, distance: 149.1
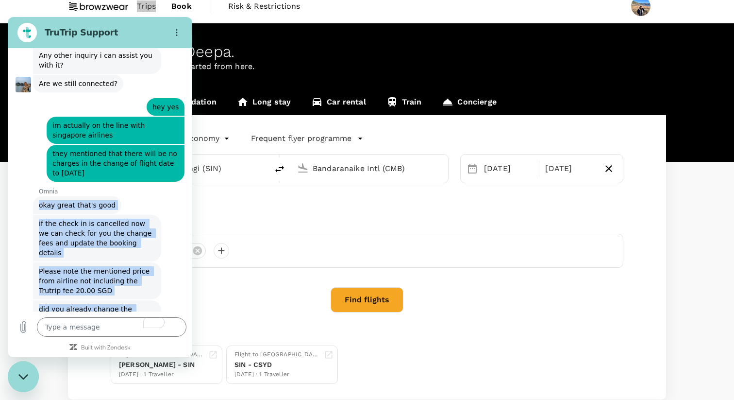
click at [113, 252] on div "This chat is recorded using a cloud service and is subject to the terms of our …" at bounding box center [100, 179] width 185 height 263
click at [113, 328] on div "Omnia says: Are we still connected?" at bounding box center [78, 336] width 90 height 17
drag, startPoint x: 113, startPoint y: 252, endPoint x: 38, endPoint y: 124, distance: 148.4
click at [38, 124] on div "This chat is recorded using a cloud service and is subject to the terms of our …" at bounding box center [100, 179] width 185 height 263
click at [38, 196] on div "Omnia says: okay great that's good" at bounding box center [77, 204] width 88 height 17
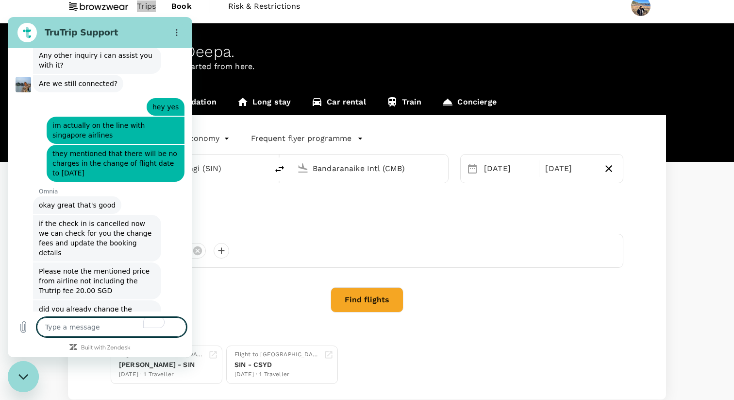
click at [80, 323] on textarea "To enrich screen reader interactions, please activate Accessibility in Grammarl…" at bounding box center [112, 326] width 150 height 19
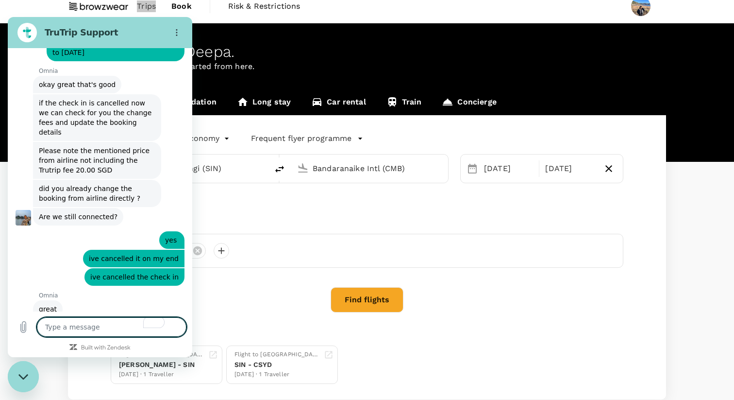
scroll to position [1349, 0]
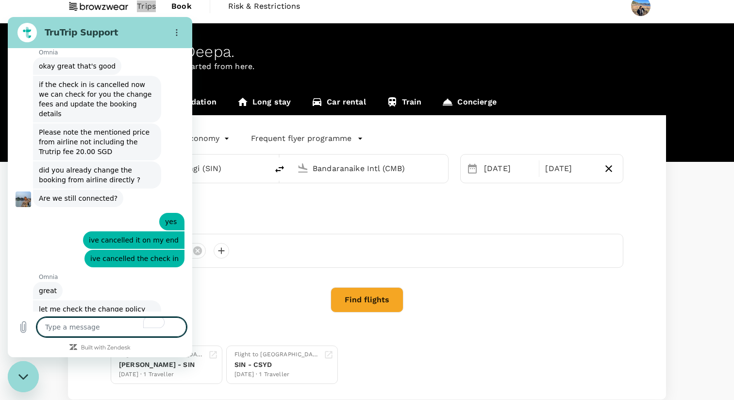
click at [127, 319] on textarea "To enrich screen reader interactions, please activate Accessibility in Grammarl…" at bounding box center [112, 326] width 150 height 19
click at [128, 330] on textarea "To enrich screen reader interactions, please activate Accessibility in Grammarl…" at bounding box center [112, 326] width 150 height 19
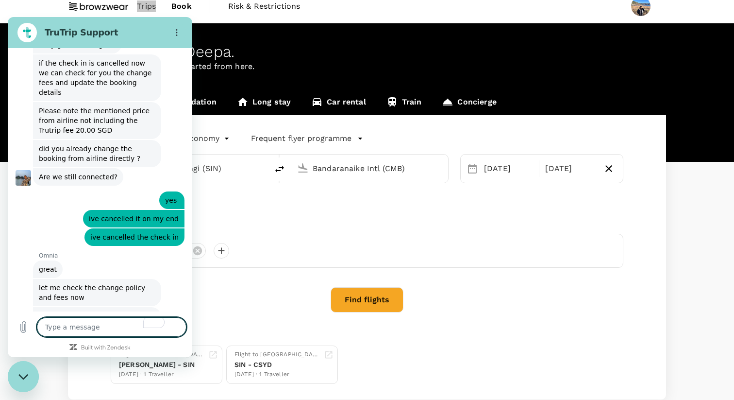
scroll to position [1373, 0]
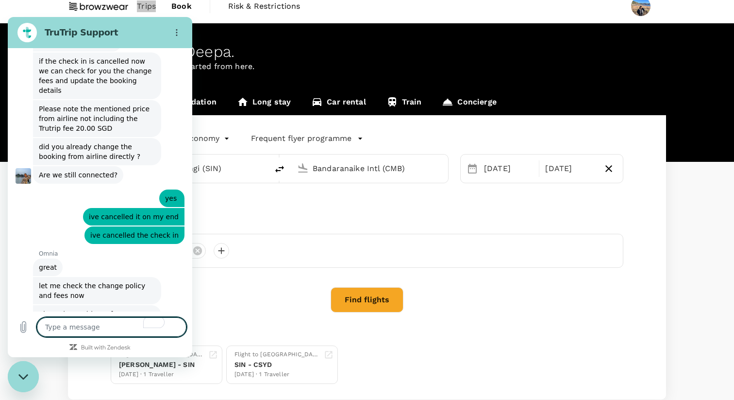
click at [101, 329] on textarea "To enrich screen reader interactions, please activate Accessibility in Grammarl…" at bounding box center [112, 326] width 150 height 19
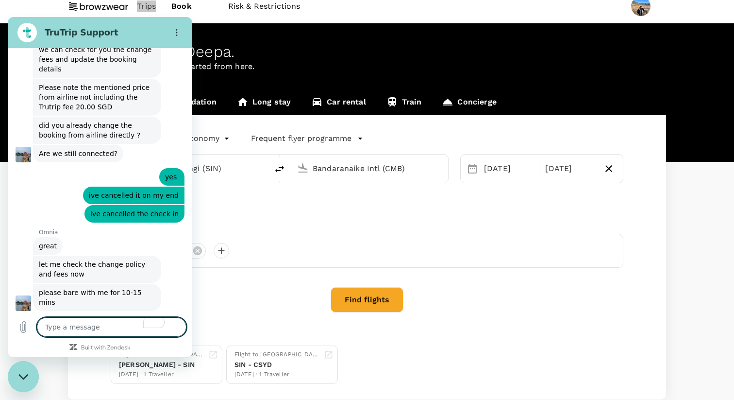
scroll to position [1396, 0]
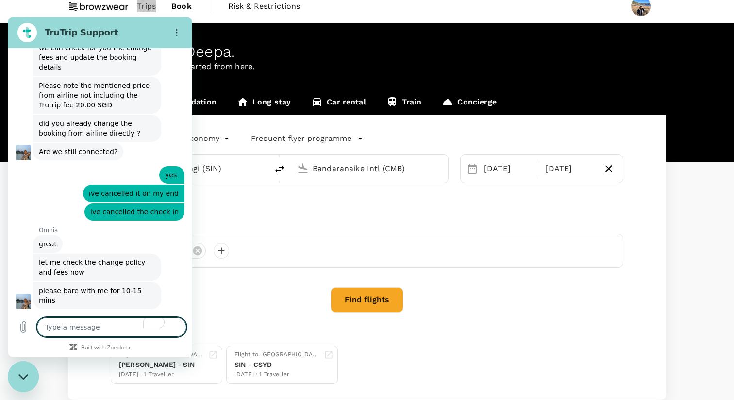
click at [128, 325] on textarea "To enrich screen reader interactions, please activate Accessibility in Grammarl…" at bounding box center [112, 326] width 150 height 19
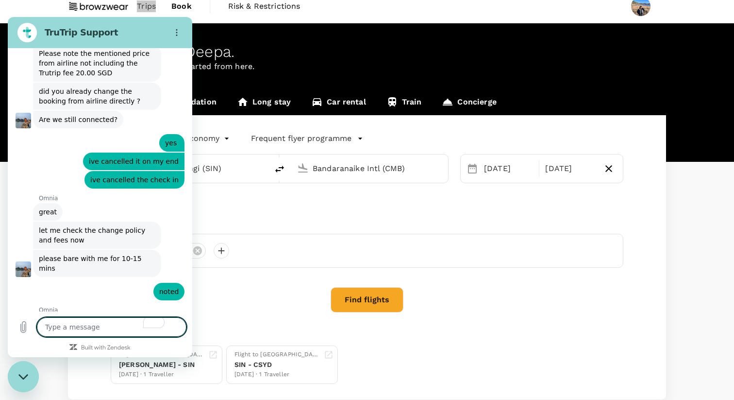
scroll to position [1447, 0]
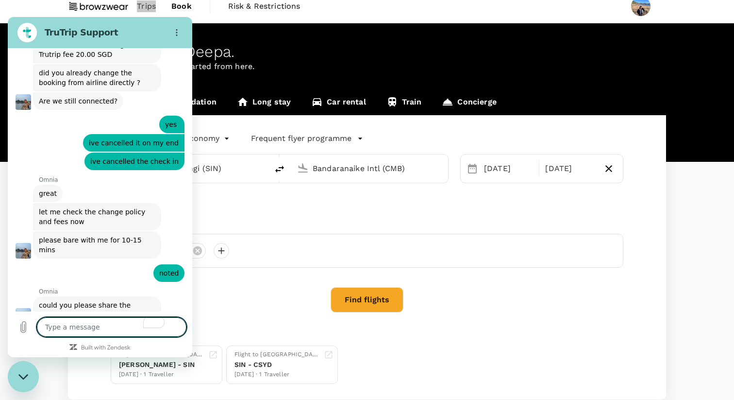
click at [121, 327] on textarea "To enrich screen reader interactions, please activate Accessibility in Grammarl…" at bounding box center [112, 326] width 150 height 19
click at [117, 325] on textarea "To enrich screen reader interactions, please activate Accessibility in Grammarl…" at bounding box center [112, 326] width 150 height 19
click at [347, 238] on div "Deepa Subramaniam" at bounding box center [367, 251] width 513 height 34
click at [111, 327] on textarea "can we pause." at bounding box center [112, 326] width 150 height 19
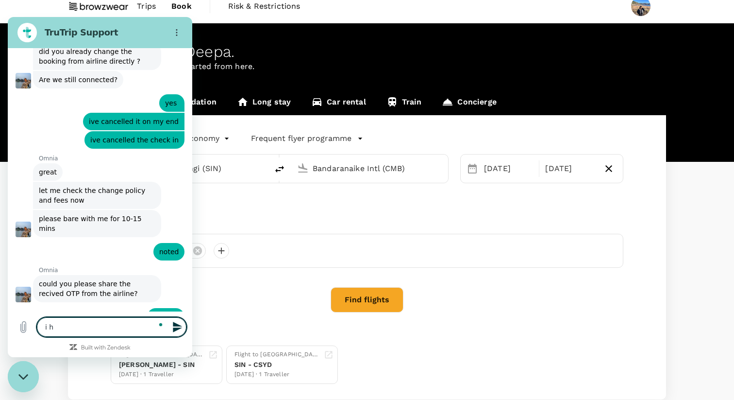
scroll to position [1470, 0]
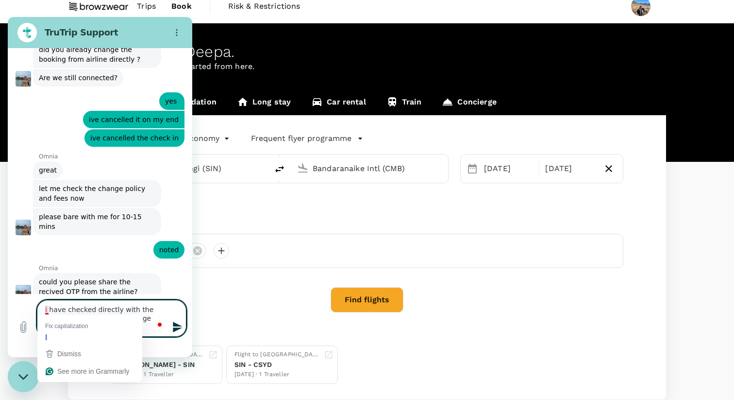
click at [44, 306] on textarea "i have checked directly with the airline and i am able to change from 15-16th a…" at bounding box center [112, 318] width 150 height 37
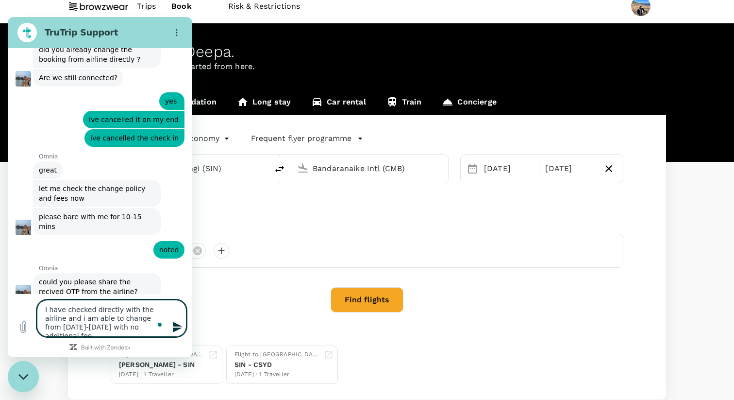
click at [138, 328] on textarea "I have checked directly with the airline and i am able to change from 15-16th a…" at bounding box center [112, 318] width 150 height 37
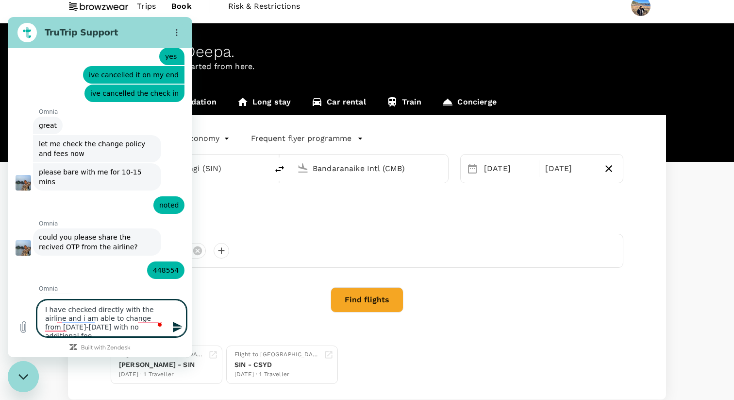
scroll to position [1548, 0]
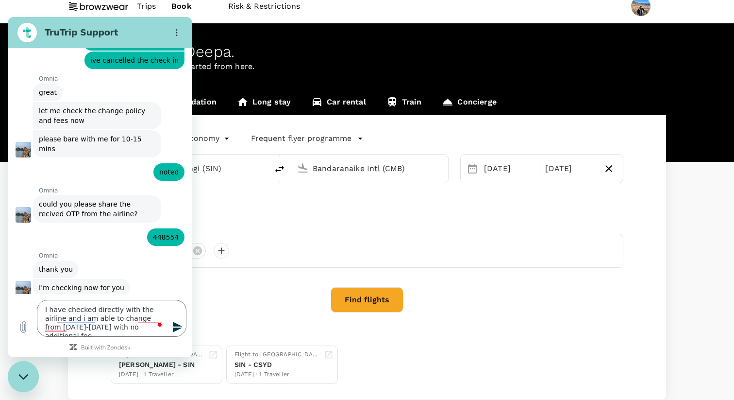
click at [176, 327] on icon "Send message" at bounding box center [178, 327] width 12 height 12
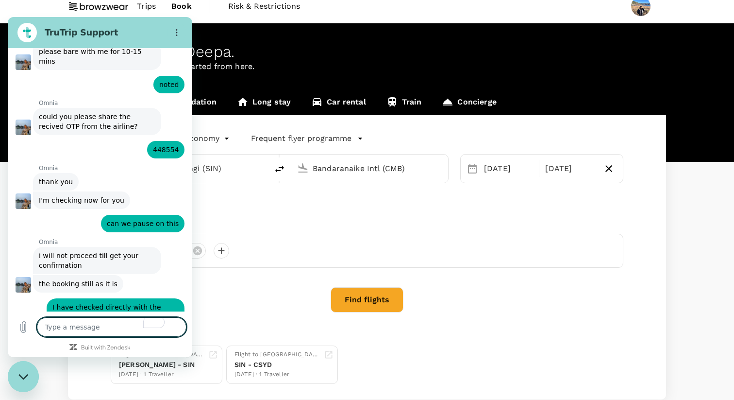
scroll to position [1643, 0]
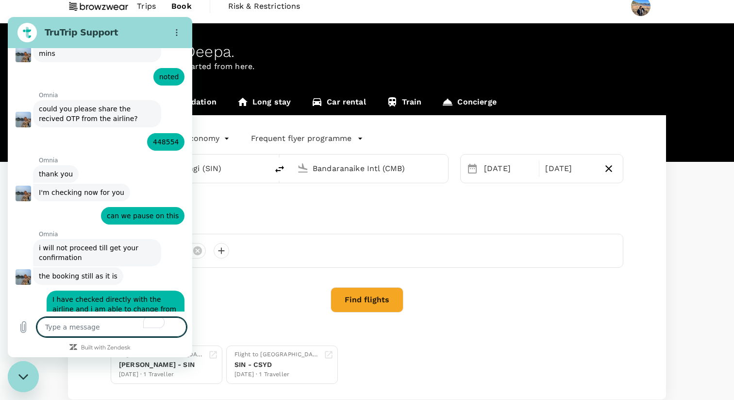
click at [109, 320] on textarea "To enrich screen reader interactions, please activate Accessibility in Grammarl…" at bounding box center [112, 326] width 150 height 19
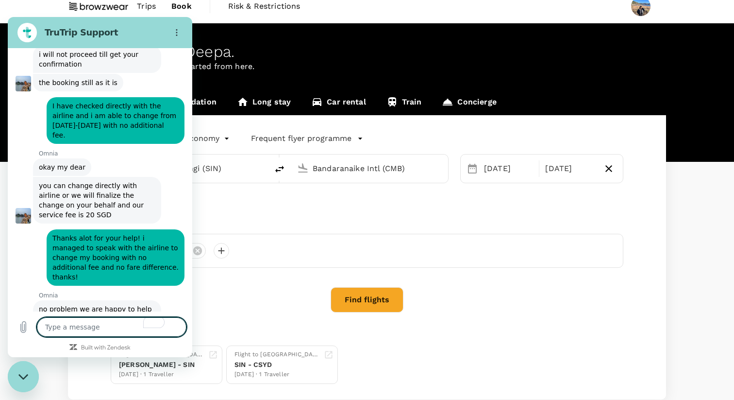
scroll to position [1835, 0]
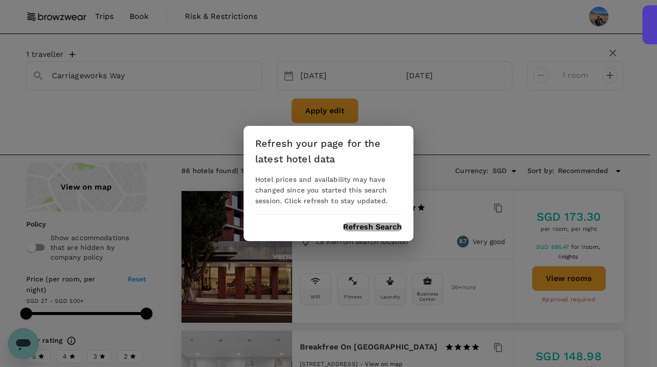
click at [366, 222] on button "Refresh Search" at bounding box center [372, 226] width 59 height 9
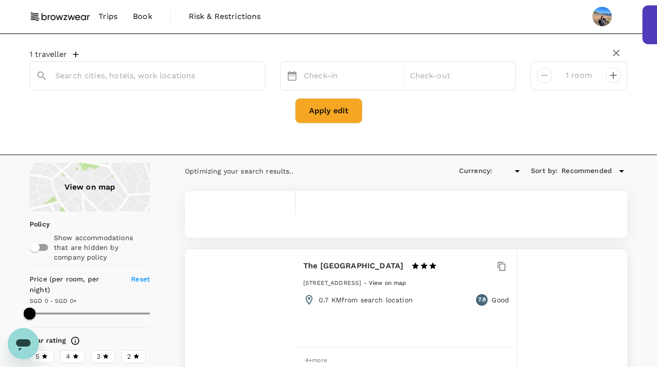
type input "499.35"
type input "SGD"
type input "Carriageworks Way"
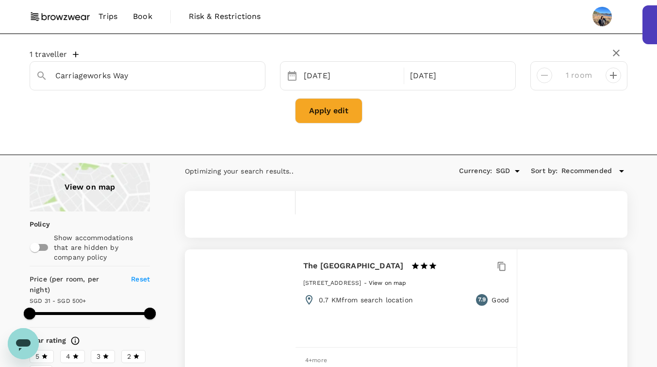
type input "499.3"
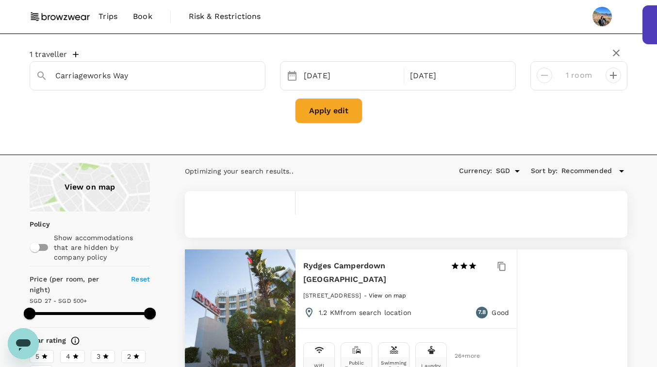
type input "27.3"
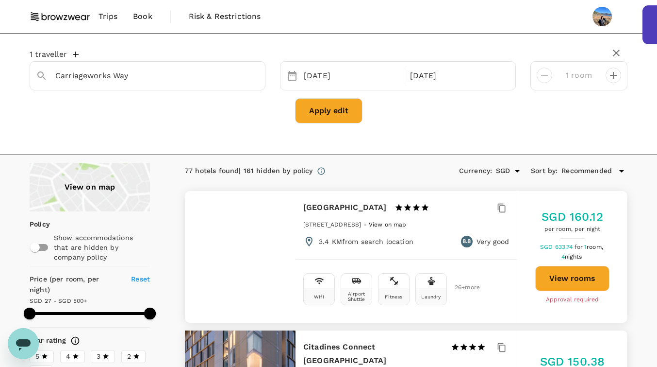
type input "499.3"
click at [150, 80] on input "Carriageworks Way" at bounding box center [143, 75] width 177 height 15
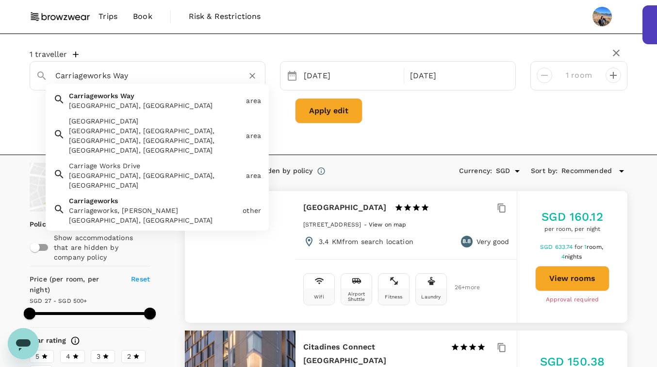
click at [159, 103] on div "Carriageworks Way, Eveleigh NSW, Australia" at bounding box center [155, 106] width 173 height 10
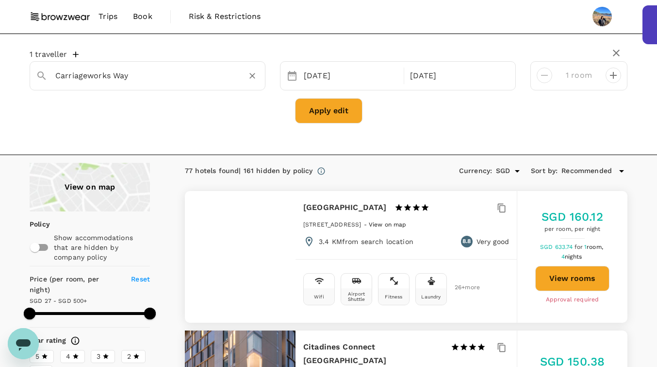
click at [339, 109] on button "Apply edit" at bounding box center [328, 110] width 67 height 25
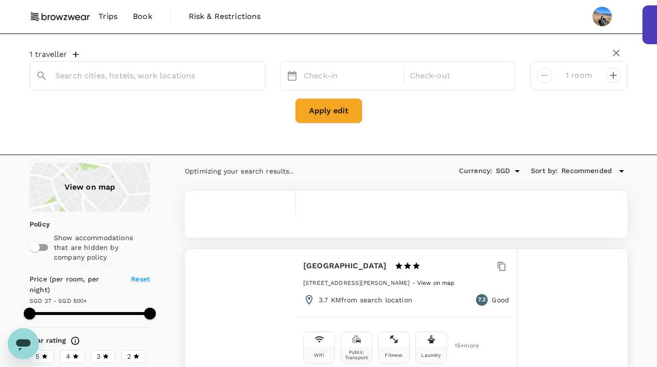
type input "Carriageworks Way"
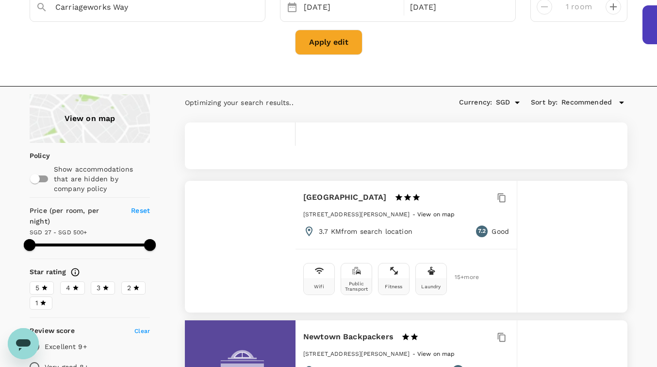
scroll to position [91, 0]
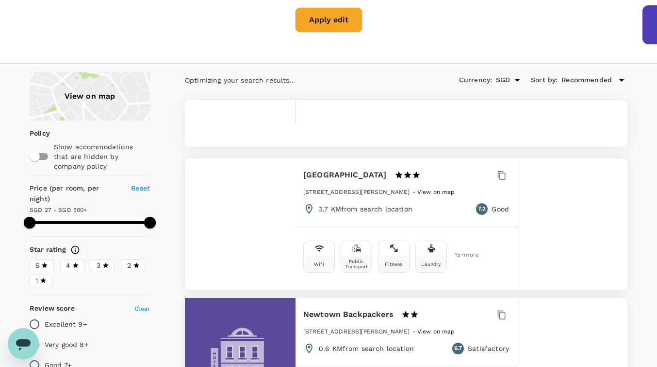
click at [48, 259] on label "5" at bounding box center [42, 265] width 24 height 13
click at [0, 0] on input "5" at bounding box center [0, 0] width 0 height 0
type input "499.3"
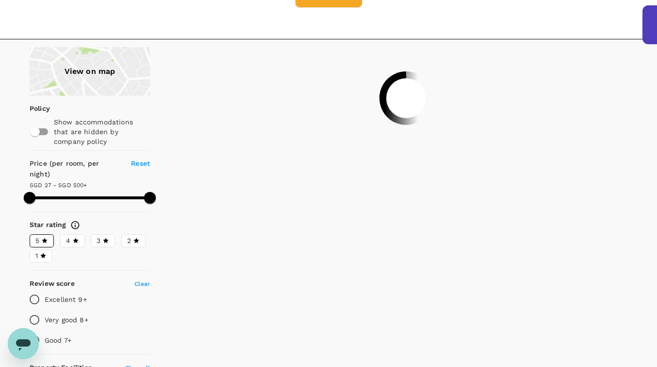
scroll to position [123, 0]
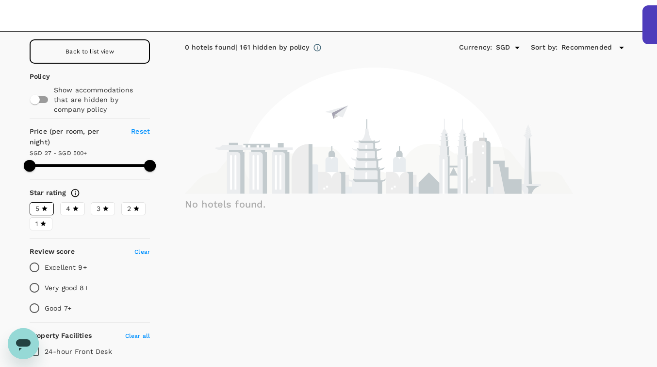
click at [66, 262] on p "Excellent 9+" at bounding box center [66, 267] width 42 height 10
click at [45, 257] on input "Excellent 9+" at bounding box center [34, 267] width 20 height 20
radio input "true"
click at [70, 203] on span "4" at bounding box center [68, 208] width 4 height 10
click at [0, 0] on input "4" at bounding box center [0, 0] width 0 height 0
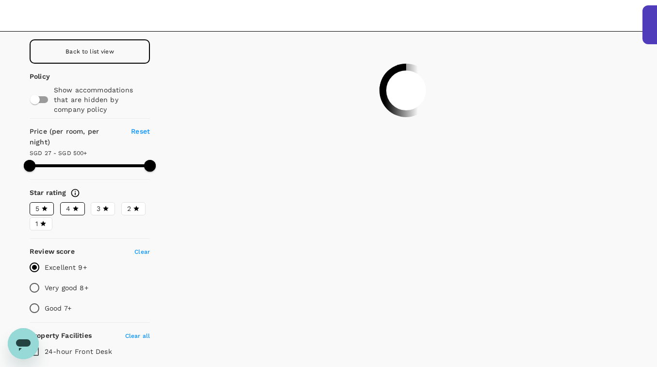
type input "499.3"
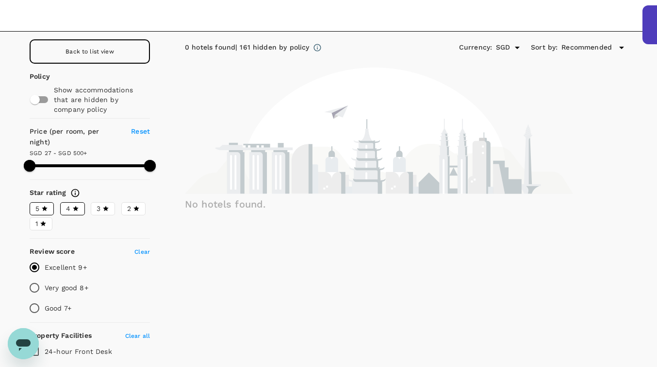
click at [81, 283] on p "Very good 8+" at bounding box center [67, 288] width 44 height 10
click at [45, 277] on input "Very good 8+" at bounding box center [34, 287] width 20 height 20
radio input "true"
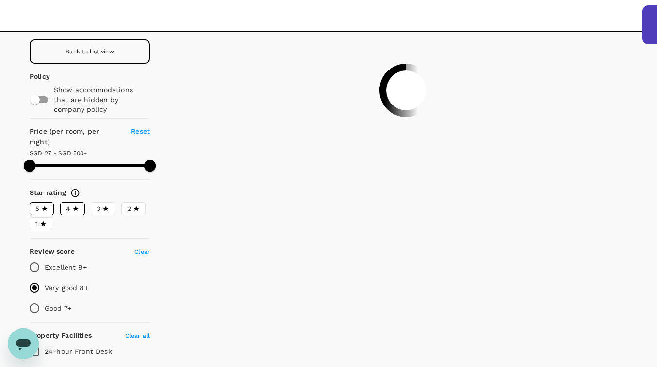
type input "499.3"
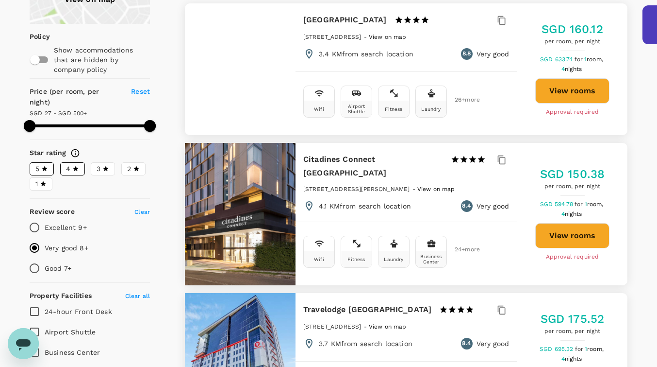
scroll to position [0, 0]
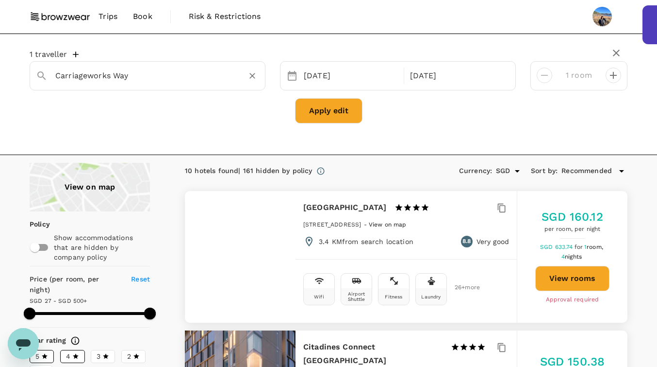
click at [244, 74] on div "Carriageworks Way" at bounding box center [157, 76] width 204 height 16
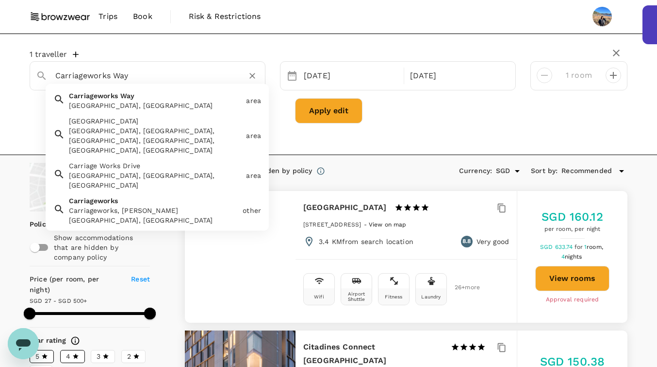
paste input "Veriu Green Square"
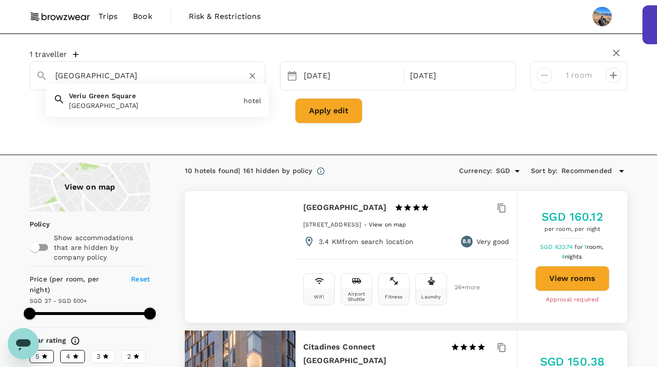
type input "Carriageworks Way"
click at [345, 117] on button "Apply edit" at bounding box center [328, 110] width 67 height 25
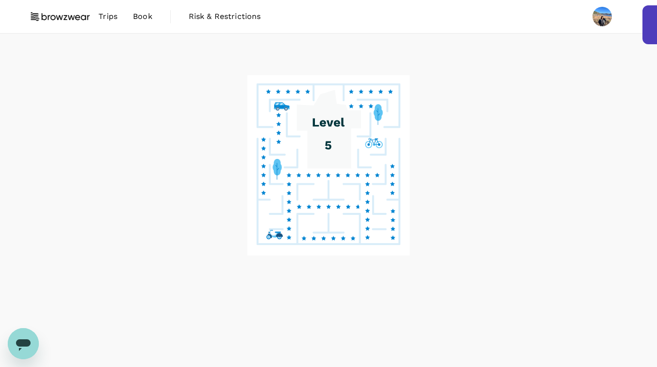
click at [186, 77] on div at bounding box center [328, 201] width 657 height 334
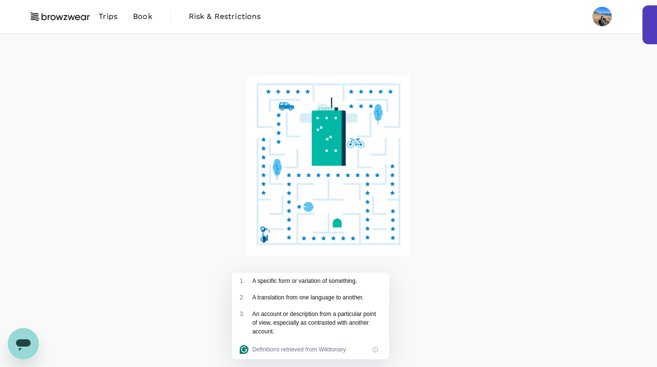
click at [602, 70] on div at bounding box center [328, 201] width 657 height 334
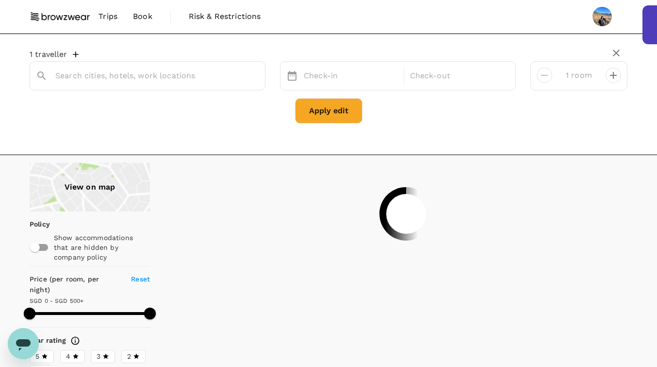
type input "Carriageworks Way"
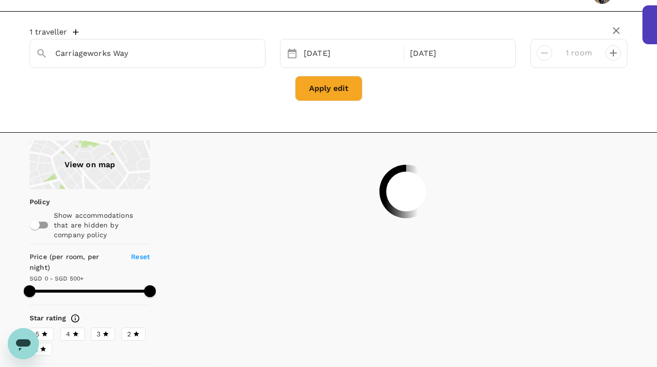
scroll to position [24, 0]
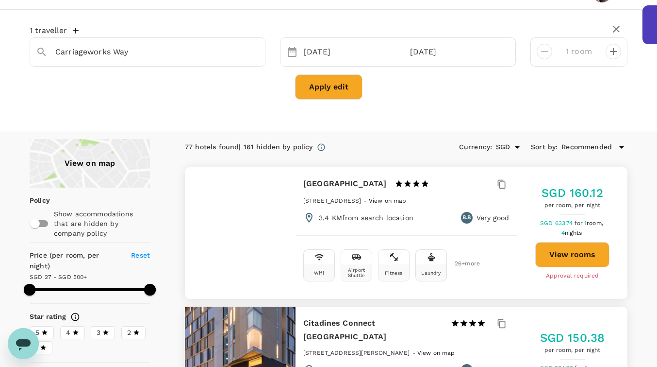
click at [607, 290] on div "SGD 160.12 per room, per night SGD 633.74 for 1 room, 4 nights View rooms Appro…" at bounding box center [572, 233] width 111 height 132
click at [253, 44] on div "Carriageworks Way" at bounding box center [157, 52] width 204 height 16
click at [251, 54] on icon "Clear" at bounding box center [253, 52] width 10 height 10
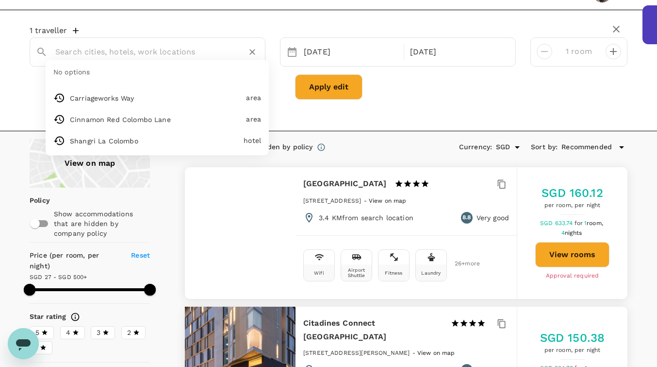
paste input "Veriu Green Square"
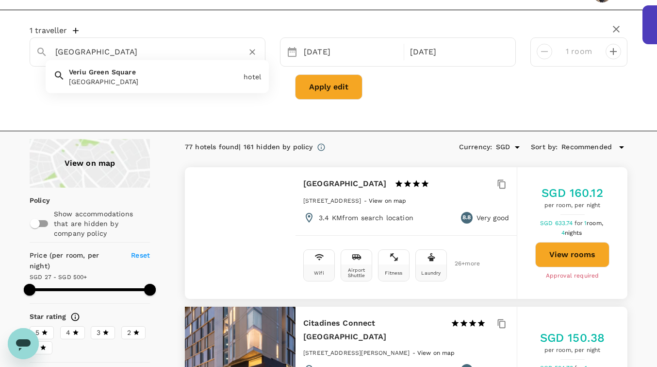
click at [185, 85] on div "Veriu Green Square" at bounding box center [154, 82] width 171 height 10
type input "Veriu Green Square"
click at [320, 92] on button "Apply edit" at bounding box center [328, 86] width 67 height 25
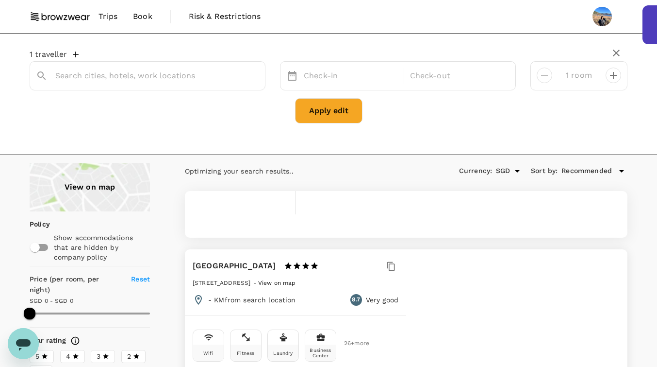
type input "Veriu Green Square"
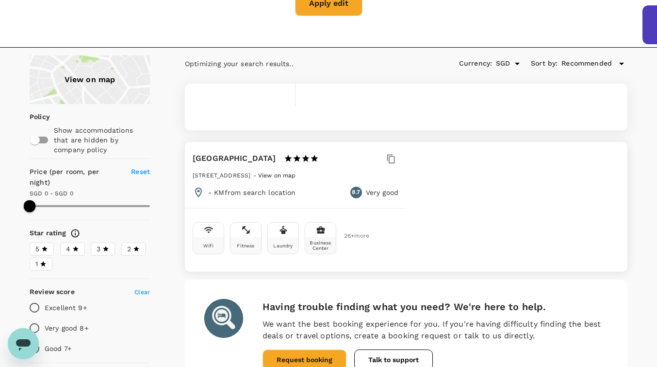
scroll to position [108, 0]
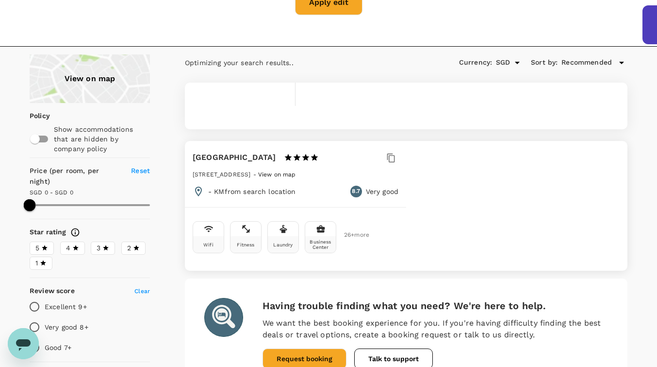
type input "491"
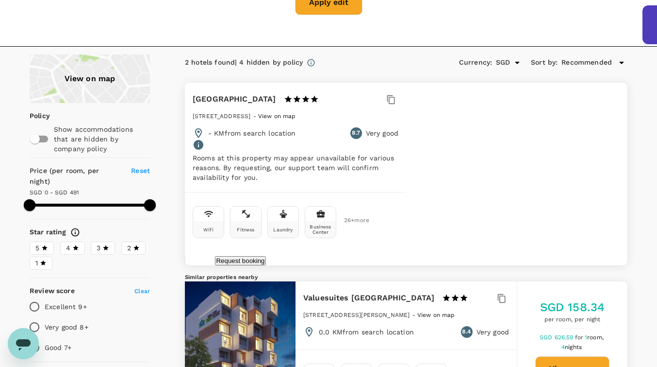
click at [365, 192] on div "Veriu Green Square 1 Star 2 Stars 3 Stars 4 Stars 5 Stars 18 Oriordan St, Alexa…" at bounding box center [295, 137] width 221 height 109
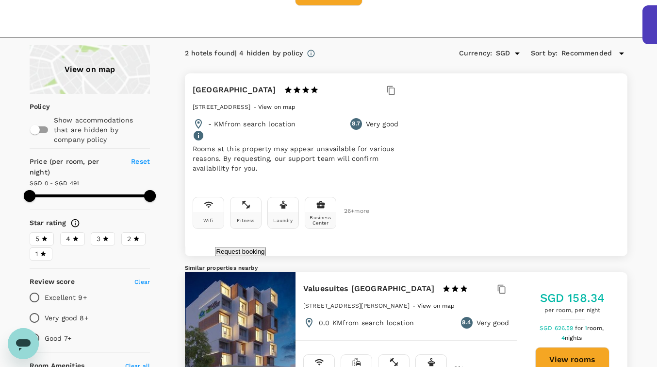
scroll to position [92, 0]
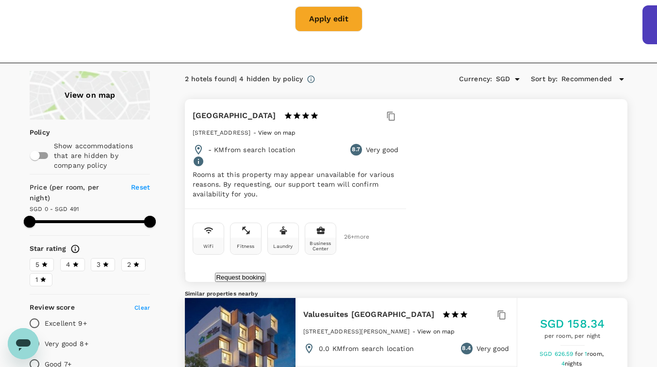
drag, startPoint x: 379, startPoint y: 116, endPoint x: 293, endPoint y: 116, distance: 86.4
click at [293, 116] on div "Veriu Green Square 1 Star 2 Stars 3 Stars 4 Stars 5 Stars 18 Oriordan St, Alexa…" at bounding box center [406, 190] width 443 height 183
copy div "Veriu Green Square"
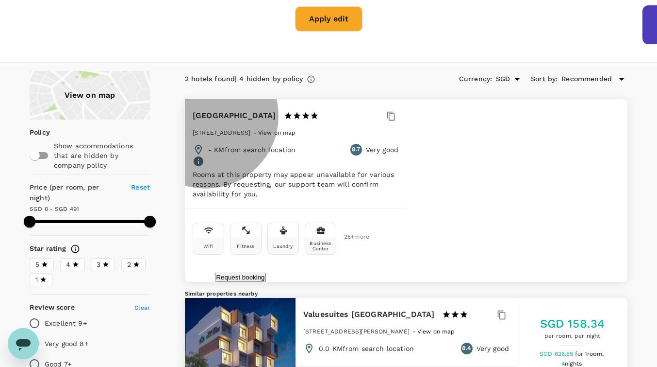
click at [266, 272] on button "Request booking" at bounding box center [240, 276] width 51 height 9
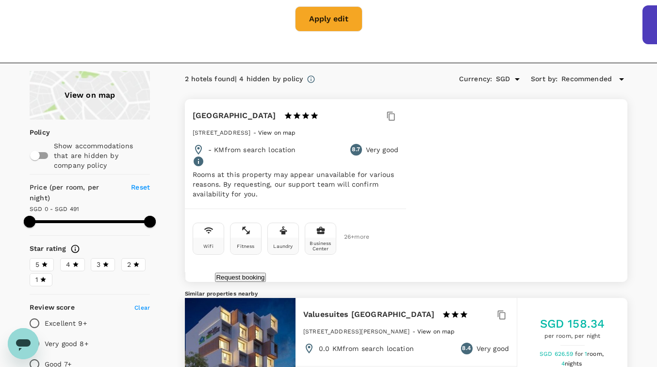
type input "65"
type input "90287419"
type input "deepa.subramaniam@browzwear.com"
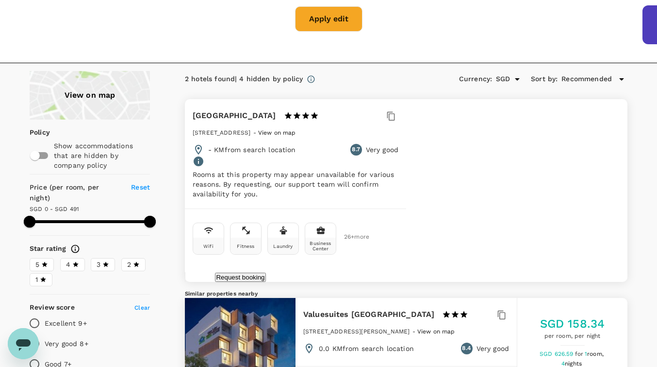
scroll to position [251, 0]
type textarea "Hi is this hotel available for the following dates?"
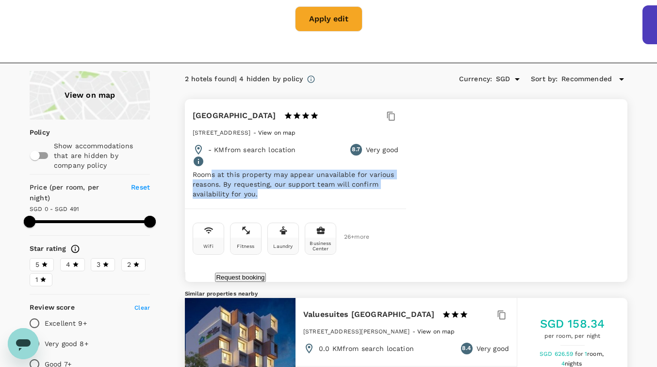
drag, startPoint x: 345, startPoint y: 169, endPoint x: 454, endPoint y: 185, distance: 109.9
click at [399, 185] on p "Rooms at this property may appear unavailable for various reasons. By requestin…" at bounding box center [296, 183] width 206 height 29
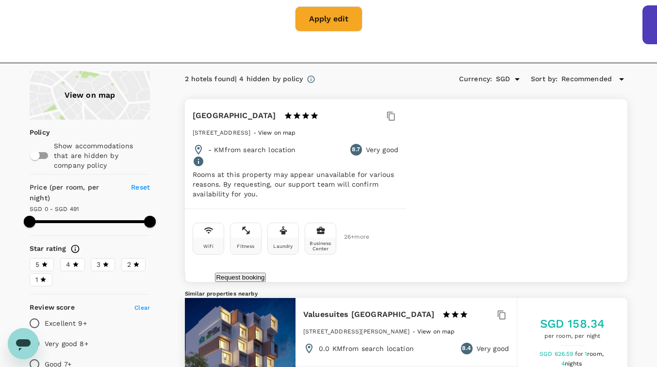
click at [399, 185] on p "Rooms at this property may appear unavailable for various reasons. By requestin…" at bounding box center [296, 183] width 206 height 29
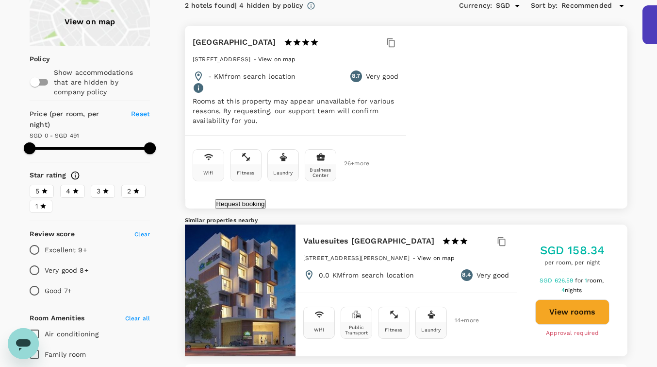
scroll to position [189, 0]
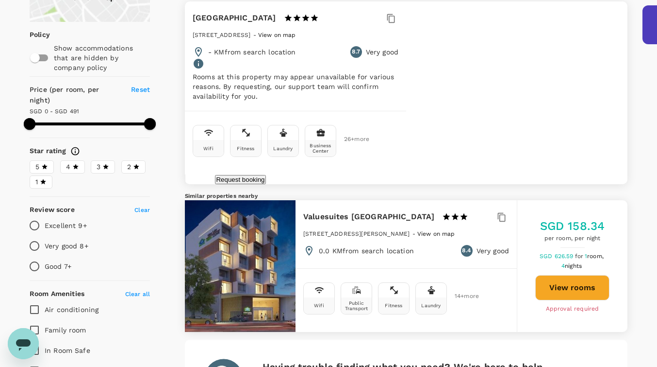
click at [369, 223] on h6 "Valuesuites [GEOGRAPHIC_DATA]" at bounding box center [368, 217] width 131 height 14
copy div "Valuesuites [GEOGRAPHIC_DATA]"
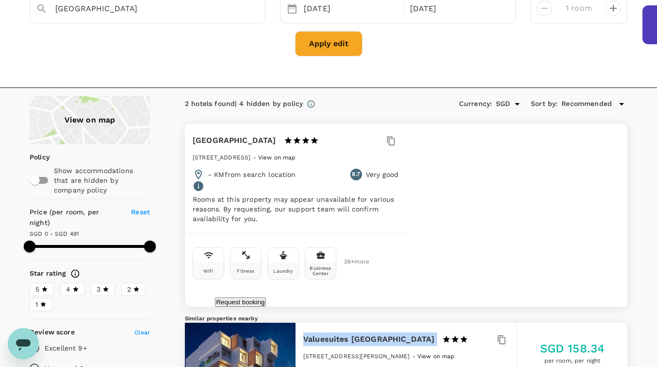
scroll to position [0, 0]
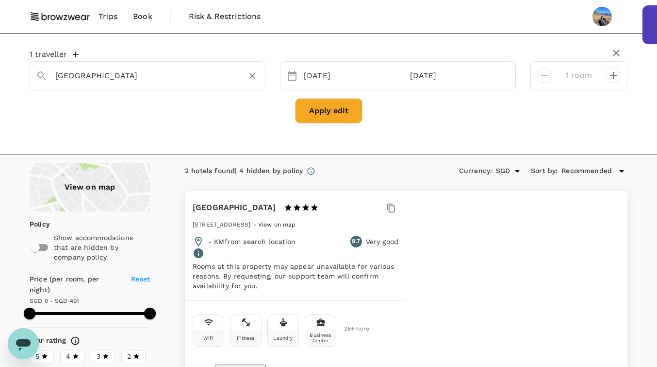
click at [214, 83] on div "Veriu Green Square" at bounding box center [157, 76] width 204 height 16
click at [253, 76] on icon "Clear" at bounding box center [253, 76] width 6 height 6
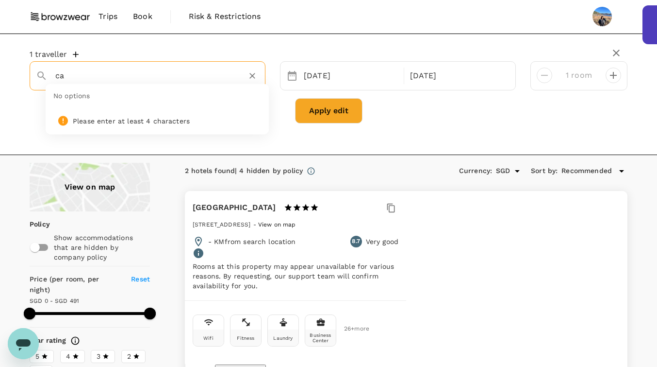
type input "ca"
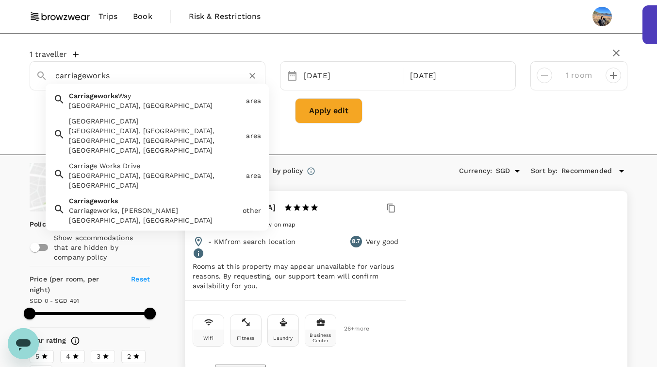
click at [152, 102] on div "Carriageworks Way, Eveleigh NSW, Australia" at bounding box center [155, 106] width 173 height 10
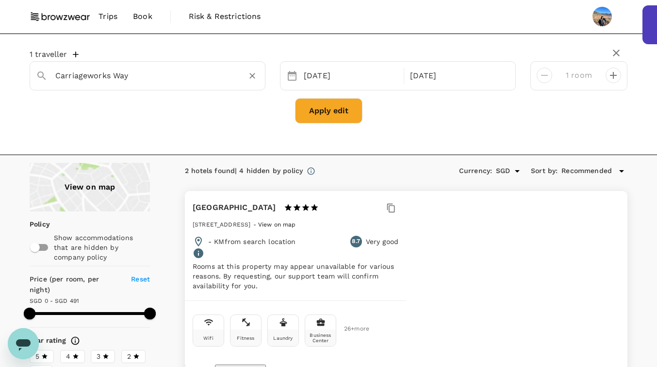
type input "Carriageworks Way"
click at [323, 117] on button "Apply edit" at bounding box center [328, 110] width 67 height 25
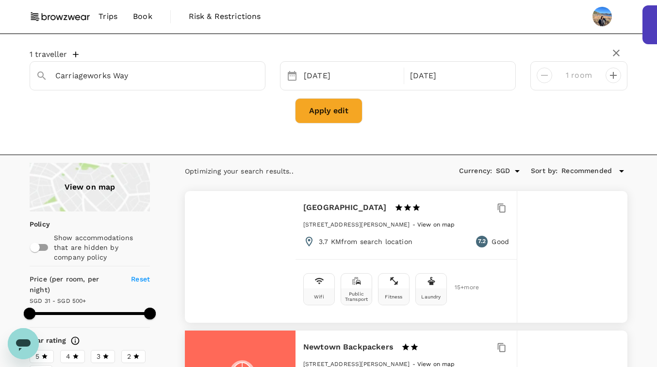
type input "27.3"
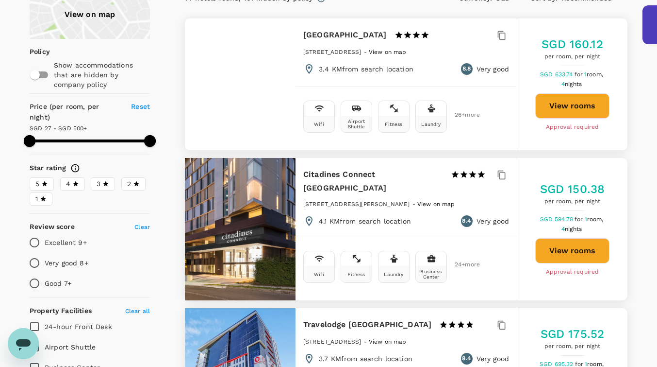
scroll to position [170, 0]
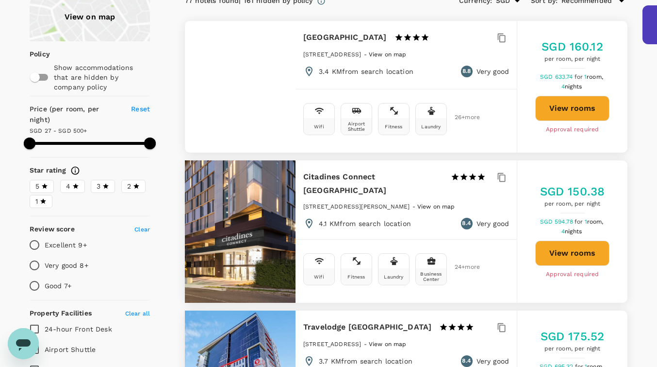
click at [351, 178] on h6 "Citadines Connect [GEOGRAPHIC_DATA]" at bounding box center [373, 183] width 140 height 27
copy div "Citadines Connect [GEOGRAPHIC_DATA]"
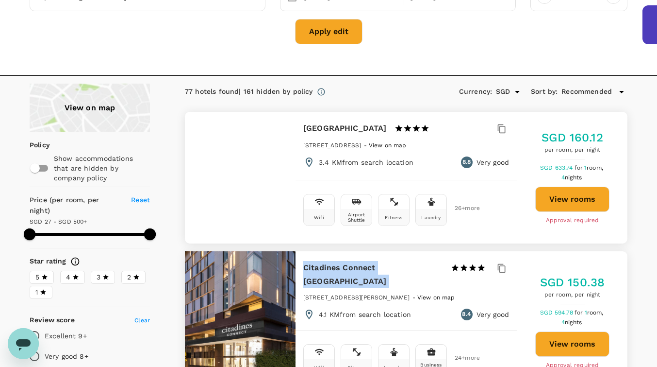
scroll to position [80, 0]
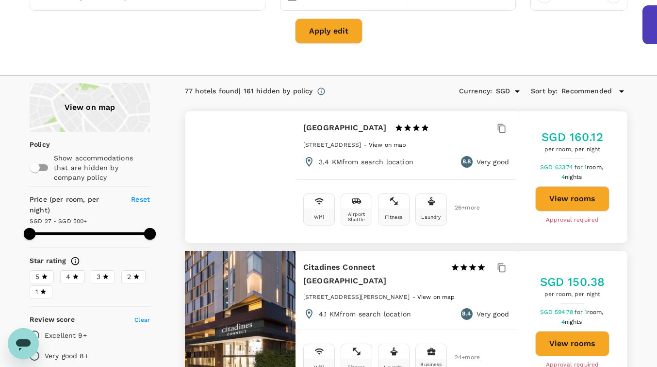
click at [70, 283] on div "1" at bounding box center [89, 290] width 122 height 15
click at [44, 273] on icon at bounding box center [44, 276] width 7 height 7
click at [0, 0] on input "5" at bounding box center [0, 0] width 0 height 0
click at [83, 270] on label "4" at bounding box center [72, 276] width 25 height 13
click at [0, 0] on input "4" at bounding box center [0, 0] width 0 height 0
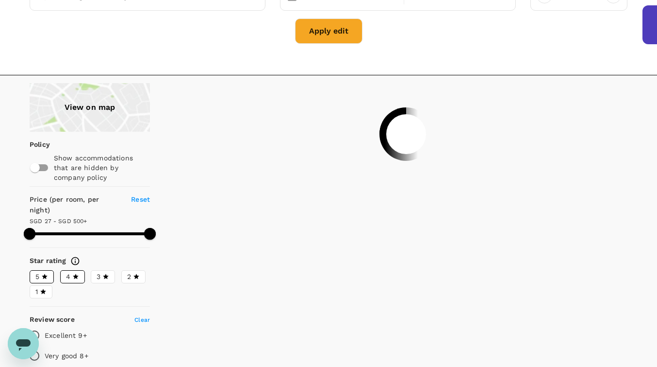
click at [78, 351] on p "Very good 8+" at bounding box center [67, 356] width 44 height 10
click at [45, 345] on input "Very good 8+" at bounding box center [34, 355] width 20 height 20
radio input "true"
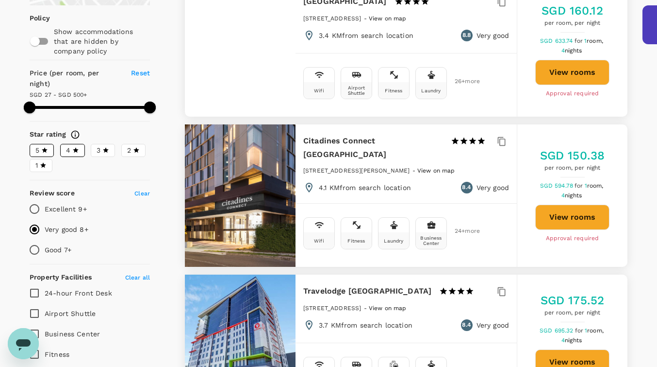
scroll to position [211, 0]
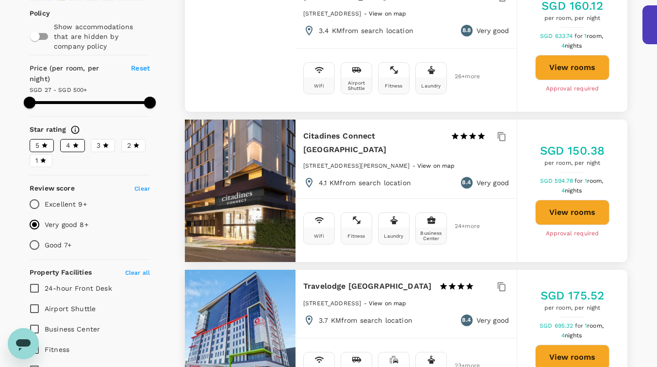
click at [326, 135] on h6 "Citadines Connect [GEOGRAPHIC_DATA]" at bounding box center [373, 142] width 140 height 27
copy div "Citadines Connect [GEOGRAPHIC_DATA]"
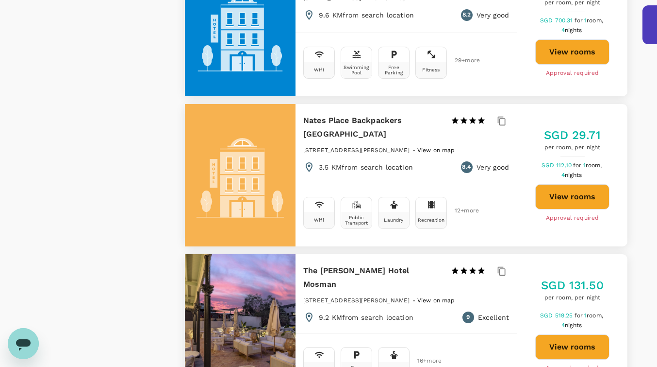
scroll to position [1084, 0]
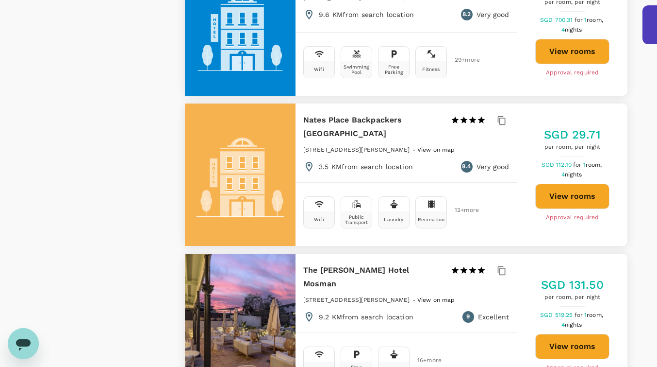
click at [350, 263] on h6 "The Albert Hotel Mosman" at bounding box center [373, 276] width 140 height 27
copy div "The Albert Hotel Mosman"
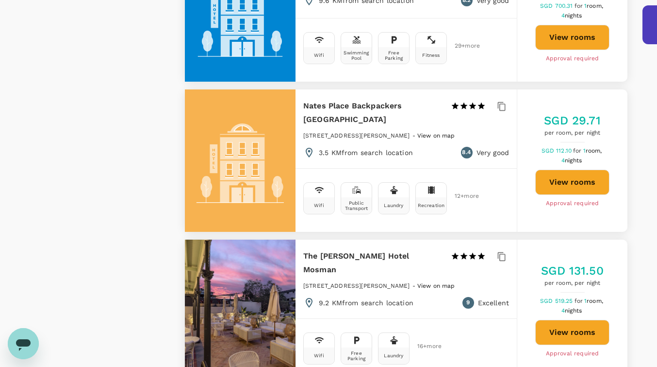
click at [355, 249] on h6 "The Albert Hotel Mosman" at bounding box center [373, 262] width 140 height 27
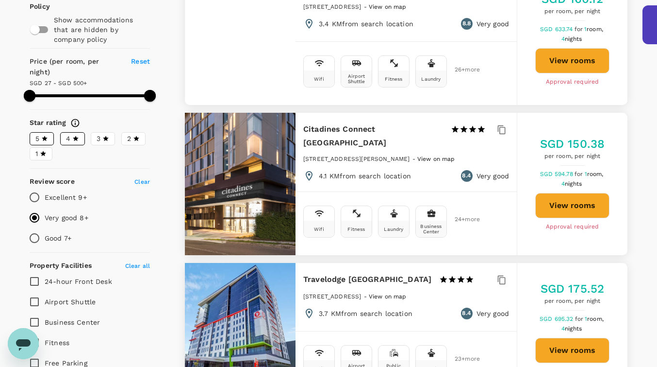
scroll to position [228, 0]
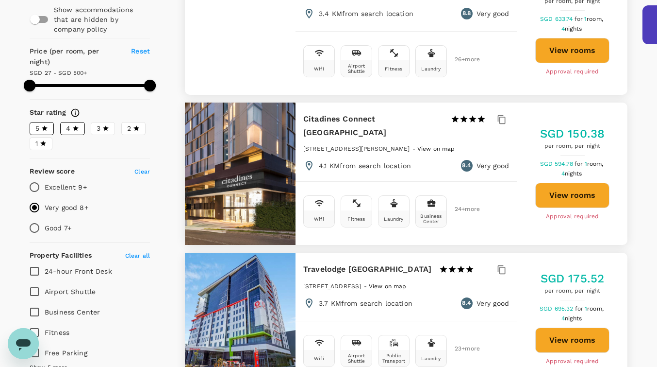
click at [354, 116] on h6 "Citadines Connect [GEOGRAPHIC_DATA]" at bounding box center [373, 125] width 140 height 27
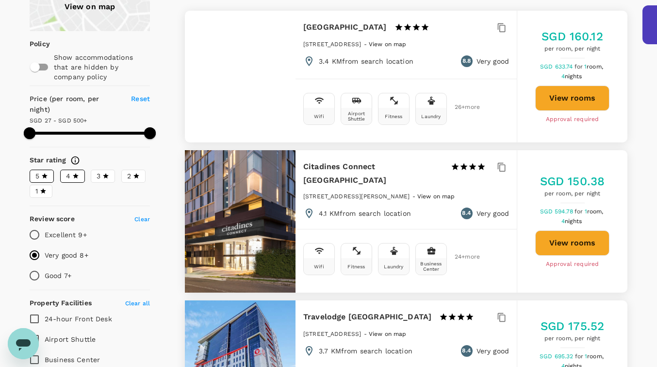
scroll to position [180, 0]
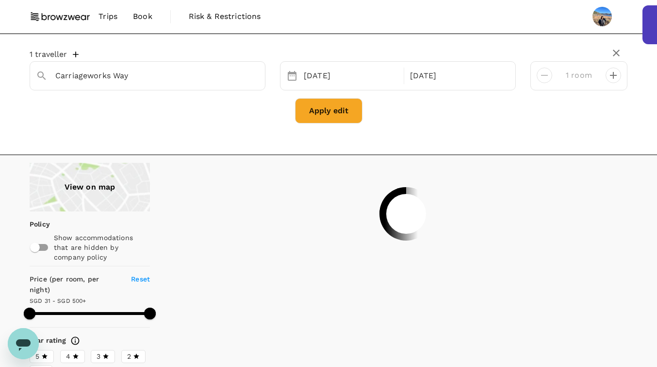
type input "499.3"
type input "27.3"
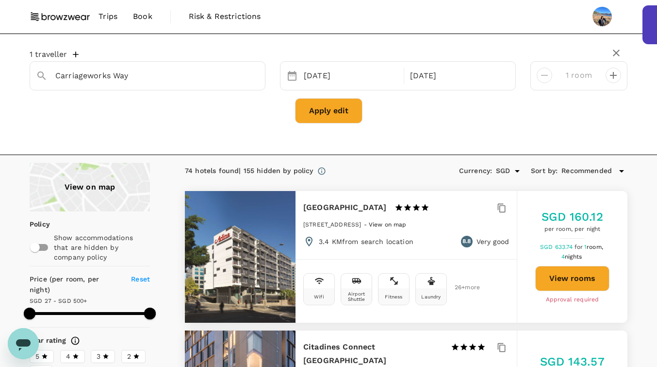
type input "499.3"
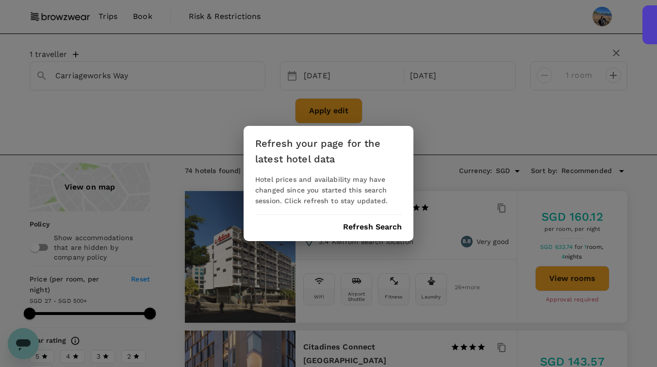
click at [380, 225] on button "Refresh Search" at bounding box center [372, 226] width 59 height 9
click at [403, 200] on div "Refresh your page for the latest hotel data Hotel prices and availability may h…" at bounding box center [329, 183] width 170 height 115
